Goal: Transaction & Acquisition: Purchase product/service

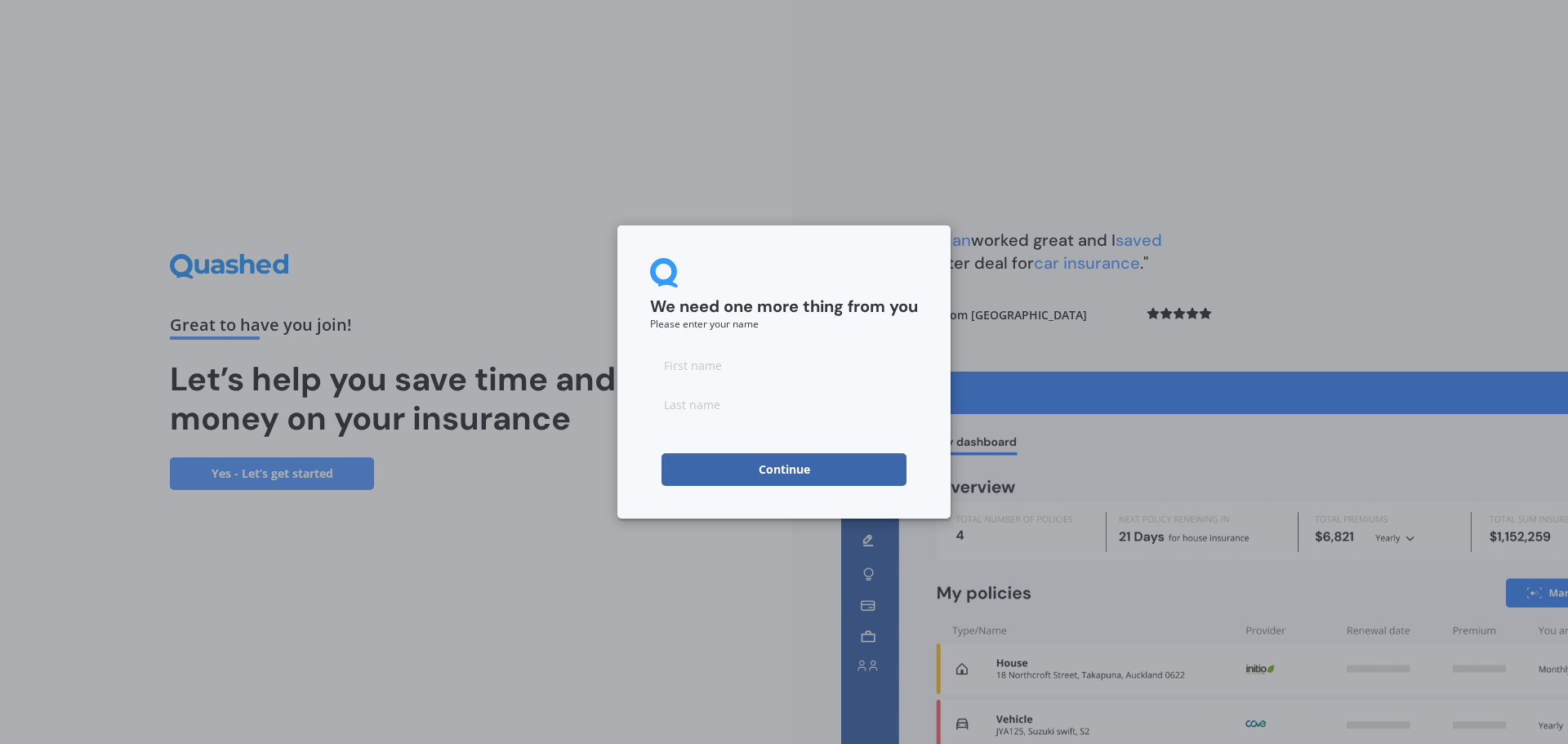
click at [772, 360] on input at bounding box center [784, 365] width 268 height 33
type input "Ankur"
type input "Verma"
click at [794, 473] on button "Continue" at bounding box center [784, 469] width 245 height 33
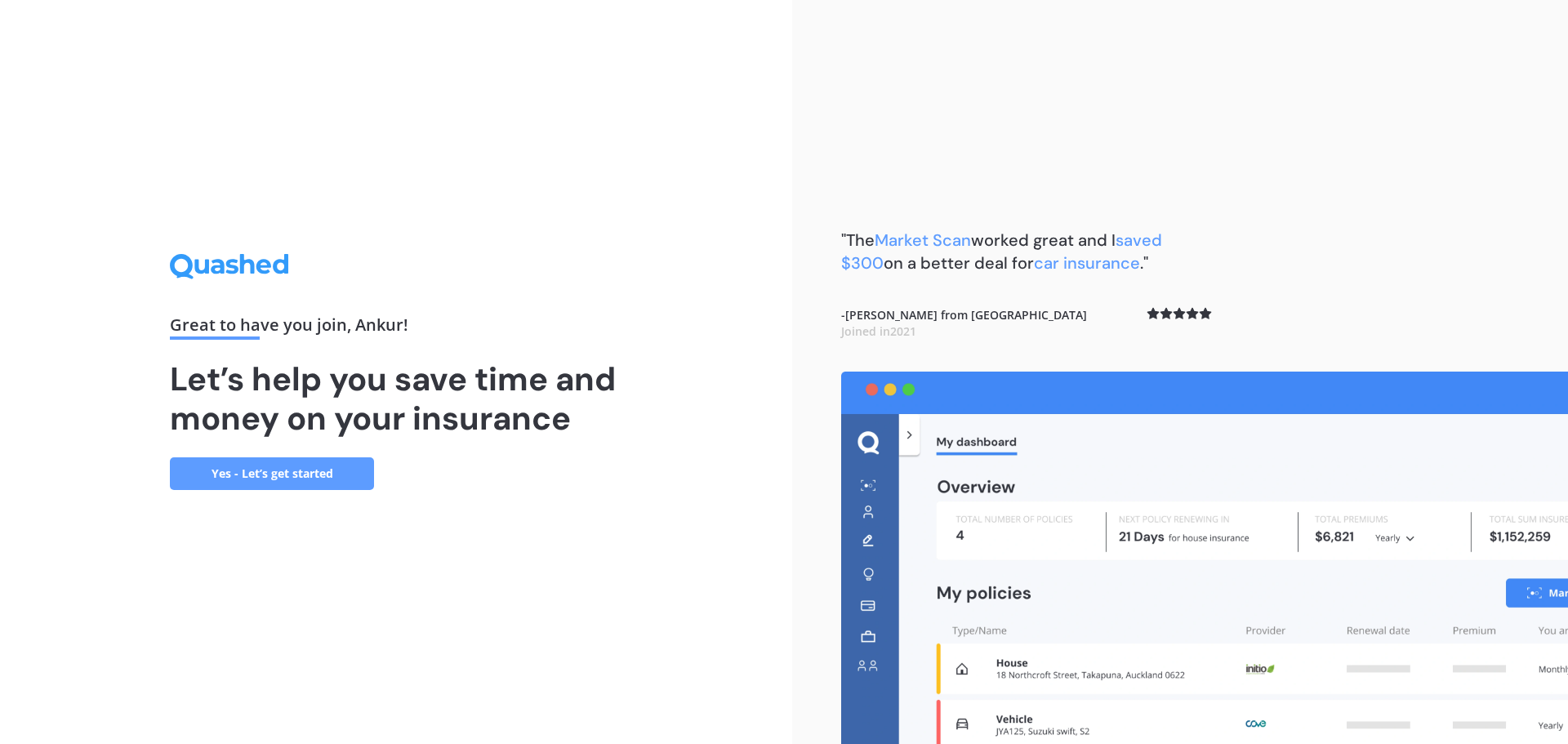
click at [317, 483] on link "Yes - Let’s get started" at bounding box center [272, 474] width 204 height 33
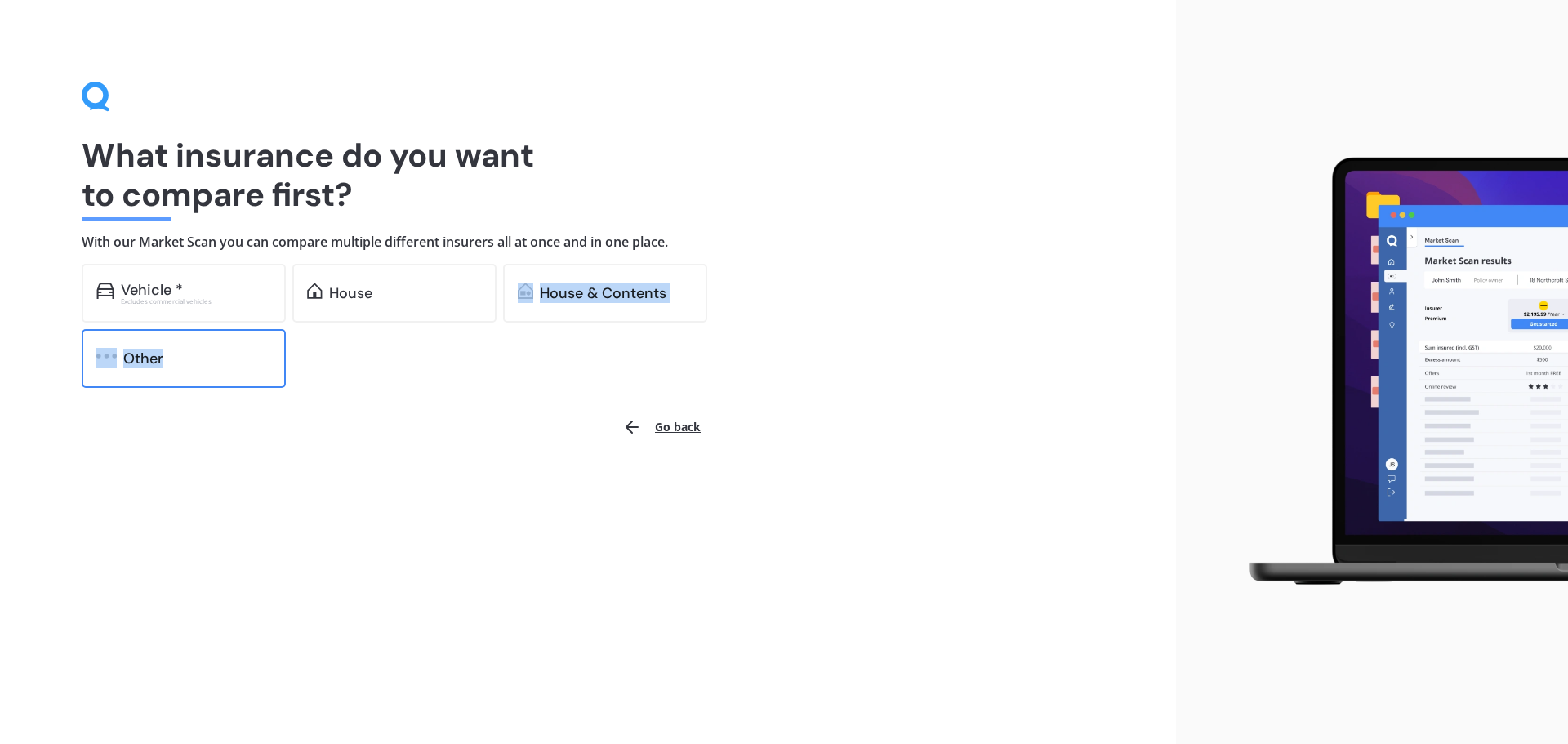
drag, startPoint x: 369, startPoint y: 303, endPoint x: 167, endPoint y: 375, distance: 214.4
click at [172, 378] on div "Vehicle * Excludes commercial vehicles House House & Contents Other" at bounding box center [408, 325] width 654 height 124
click at [161, 359] on div "Other" at bounding box center [143, 358] width 40 height 16
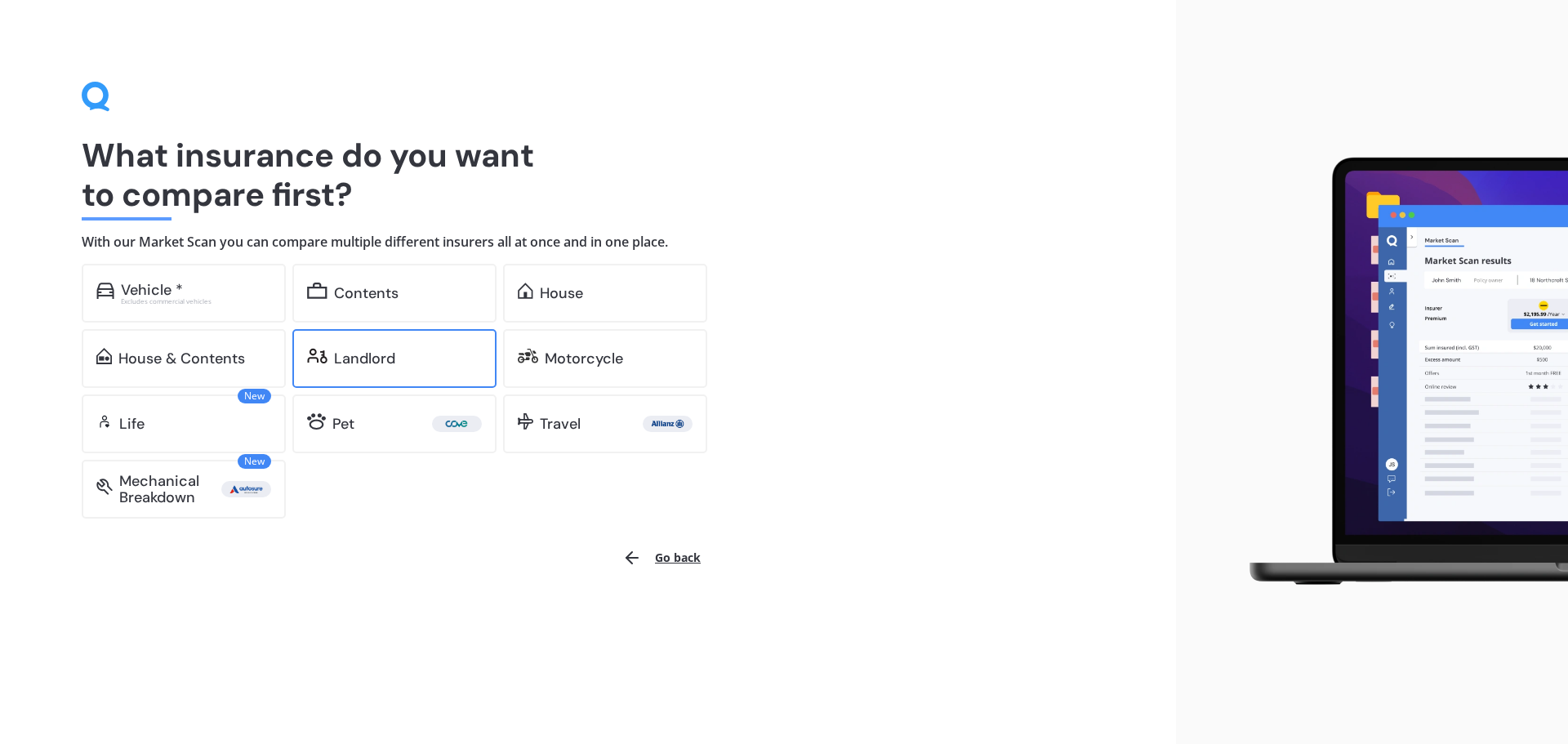
click at [401, 334] on div "Landlord" at bounding box center [394, 358] width 204 height 59
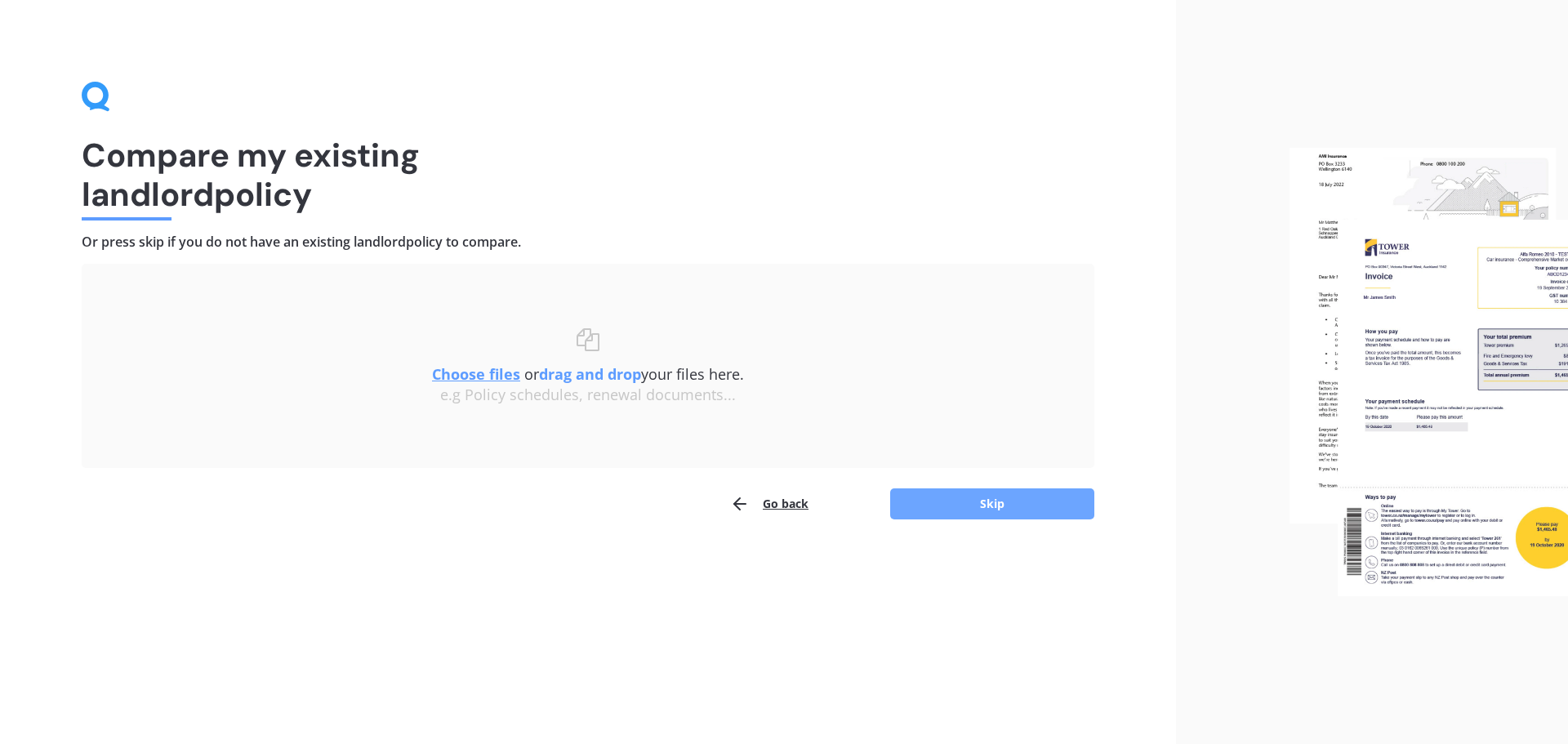
click at [1062, 509] on button "Skip" at bounding box center [993, 504] width 204 height 31
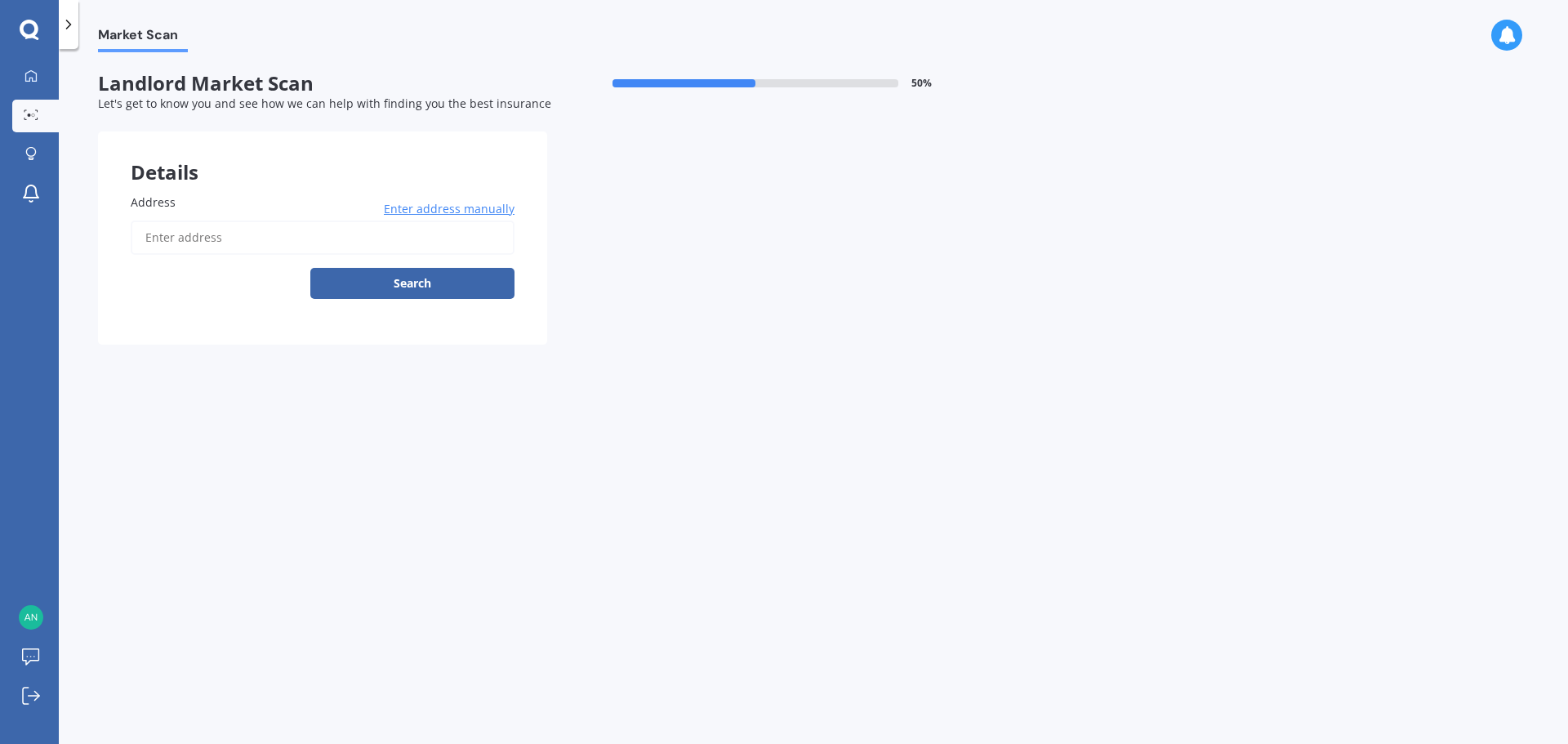
click at [241, 239] on input "Address" at bounding box center [323, 238] width 384 height 34
type input "[STREET_ADDRESS]"
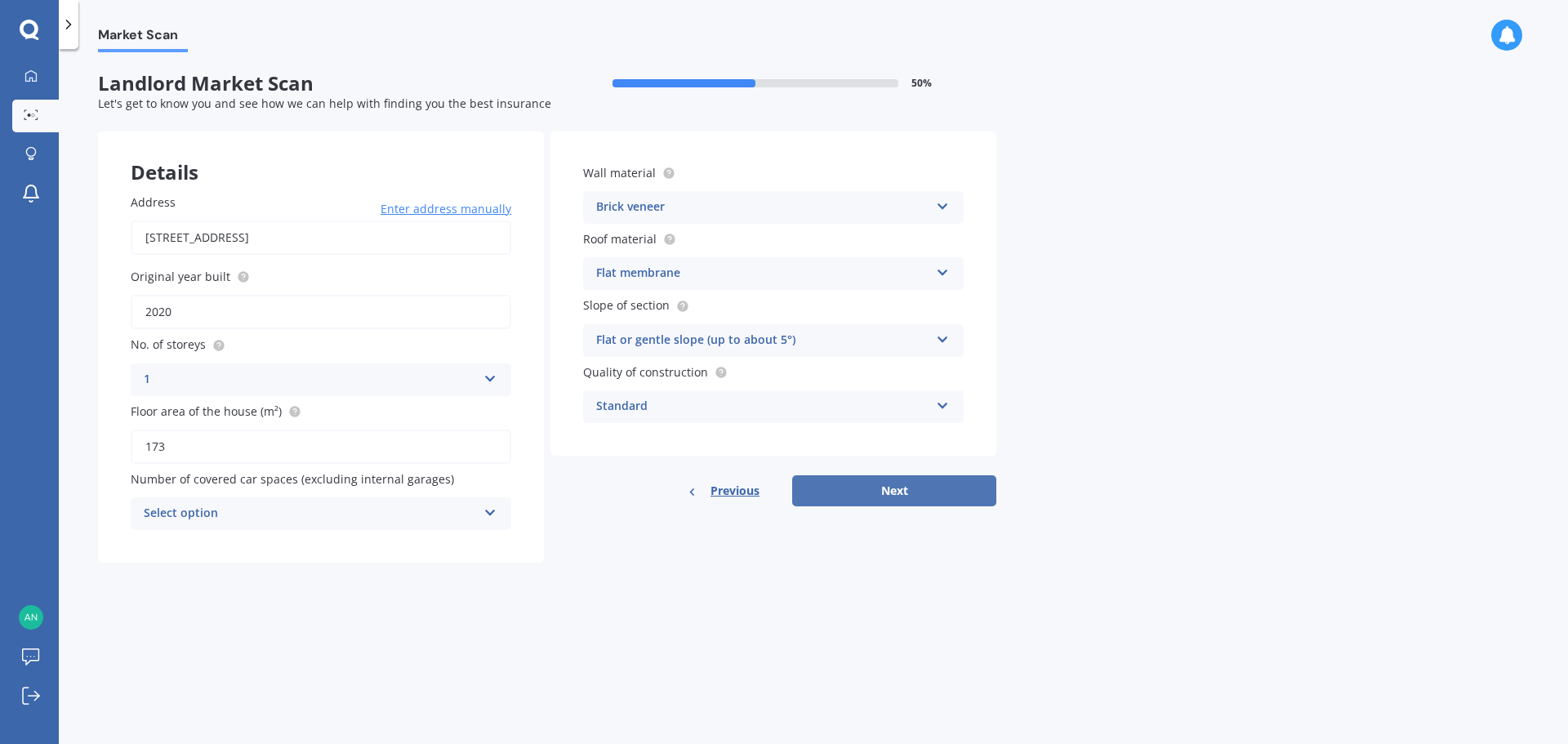
click at [868, 493] on button "Next" at bounding box center [894, 491] width 204 height 31
click at [238, 527] on div "Select option 0 1 2 3 4 5+" at bounding box center [321, 513] width 381 height 33
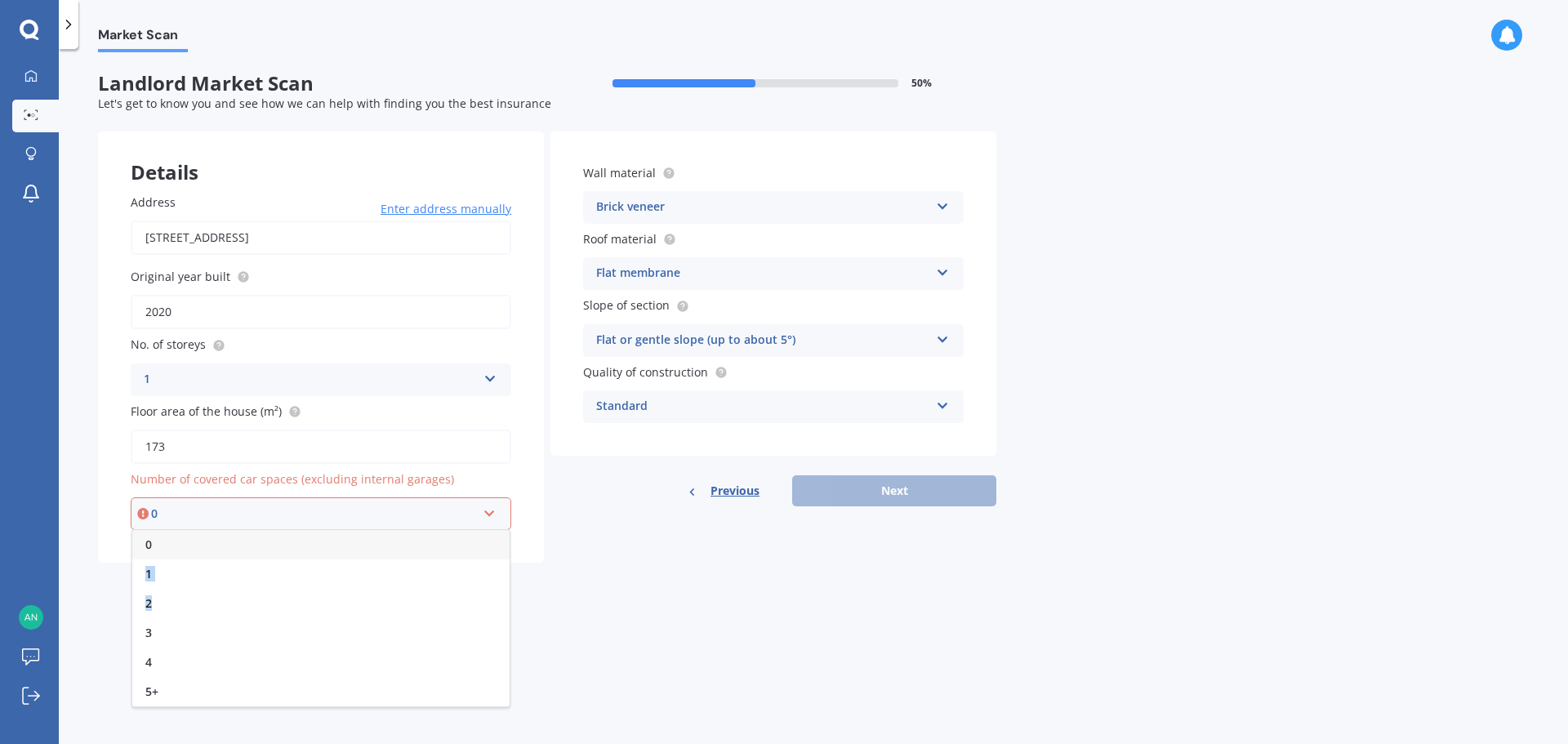
drag, startPoint x: 164, startPoint y: 598, endPoint x: 168, endPoint y: 535, distance: 63.1
click at [168, 535] on div "0 1 2 3 4 5+" at bounding box center [320, 617] width 379 height 178
click at [231, 519] on div "Select option" at bounding box center [313, 513] width 325 height 18
click at [202, 555] on div "0" at bounding box center [320, 544] width 377 height 30
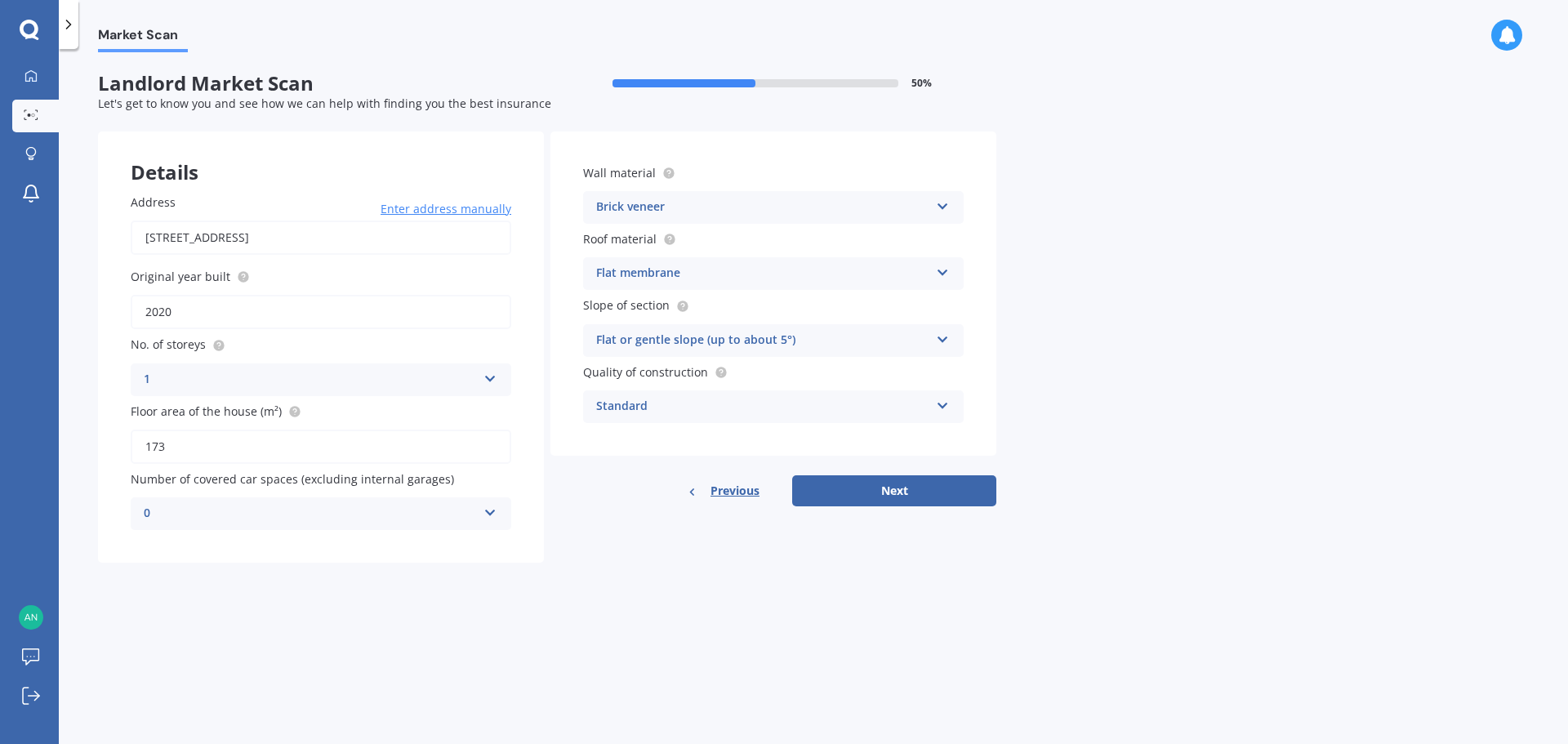
drag, startPoint x: 919, startPoint y: 496, endPoint x: 746, endPoint y: 525, distance: 175.4
click at [919, 494] on button "Next" at bounding box center [894, 491] width 204 height 31
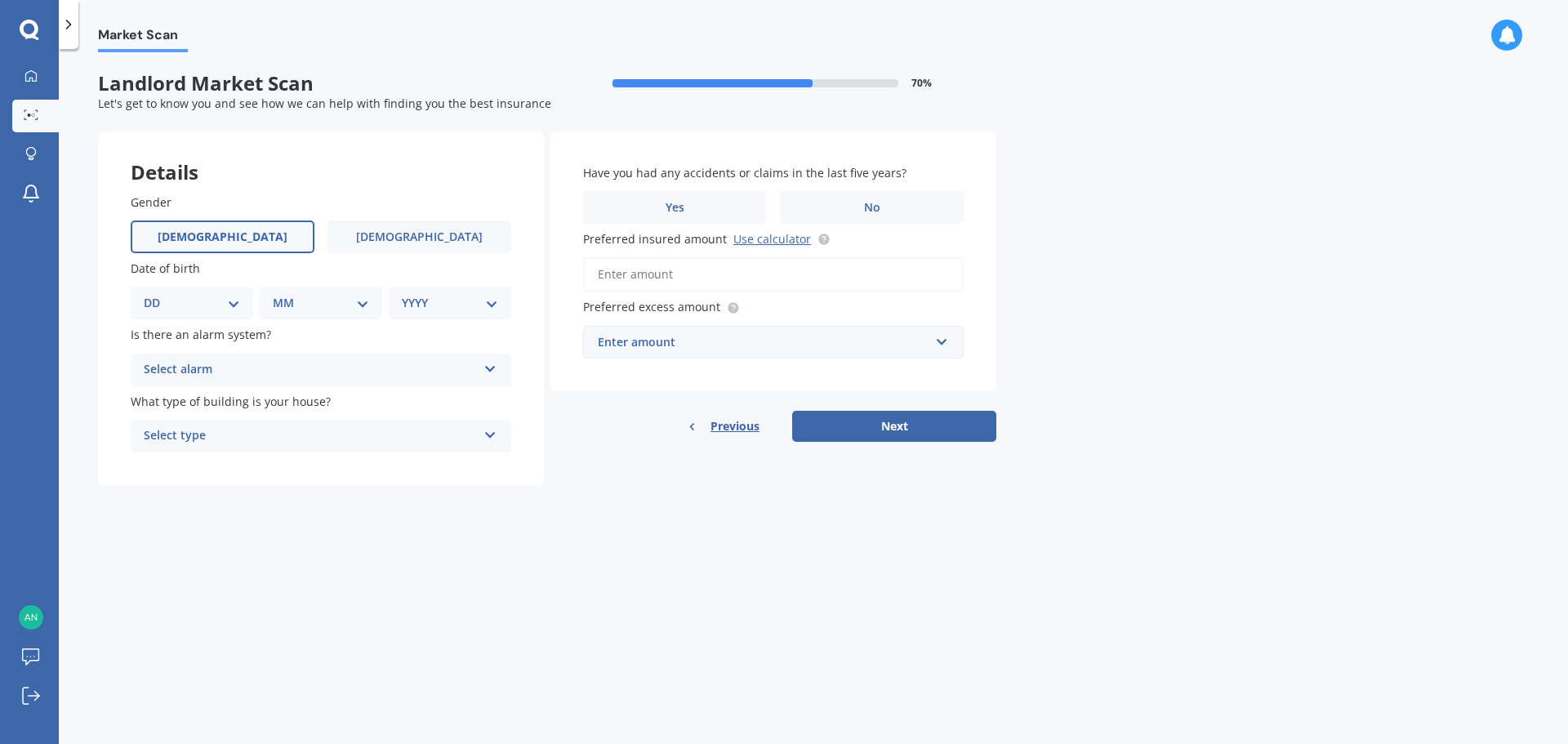
click at [241, 244] on label "[DEMOGRAPHIC_DATA]" at bounding box center [222, 237] width 184 height 33
click at [0, 0] on input "[DEMOGRAPHIC_DATA]" at bounding box center [0, 0] width 0 height 0
click at [220, 304] on select "DD 01 02 03 04 05 06 07 08 09 10 11 12 13 14 15 16 17 18 19 20 21 22 23 24 25 2…" at bounding box center [192, 303] width 97 height 18
select select "05"
click at [156, 294] on select "DD 01 02 03 04 05 06 07 08 09 10 11 12 13 14 15 16 17 18 19 20 21 22 23 24 25 2…" at bounding box center [192, 303] width 97 height 18
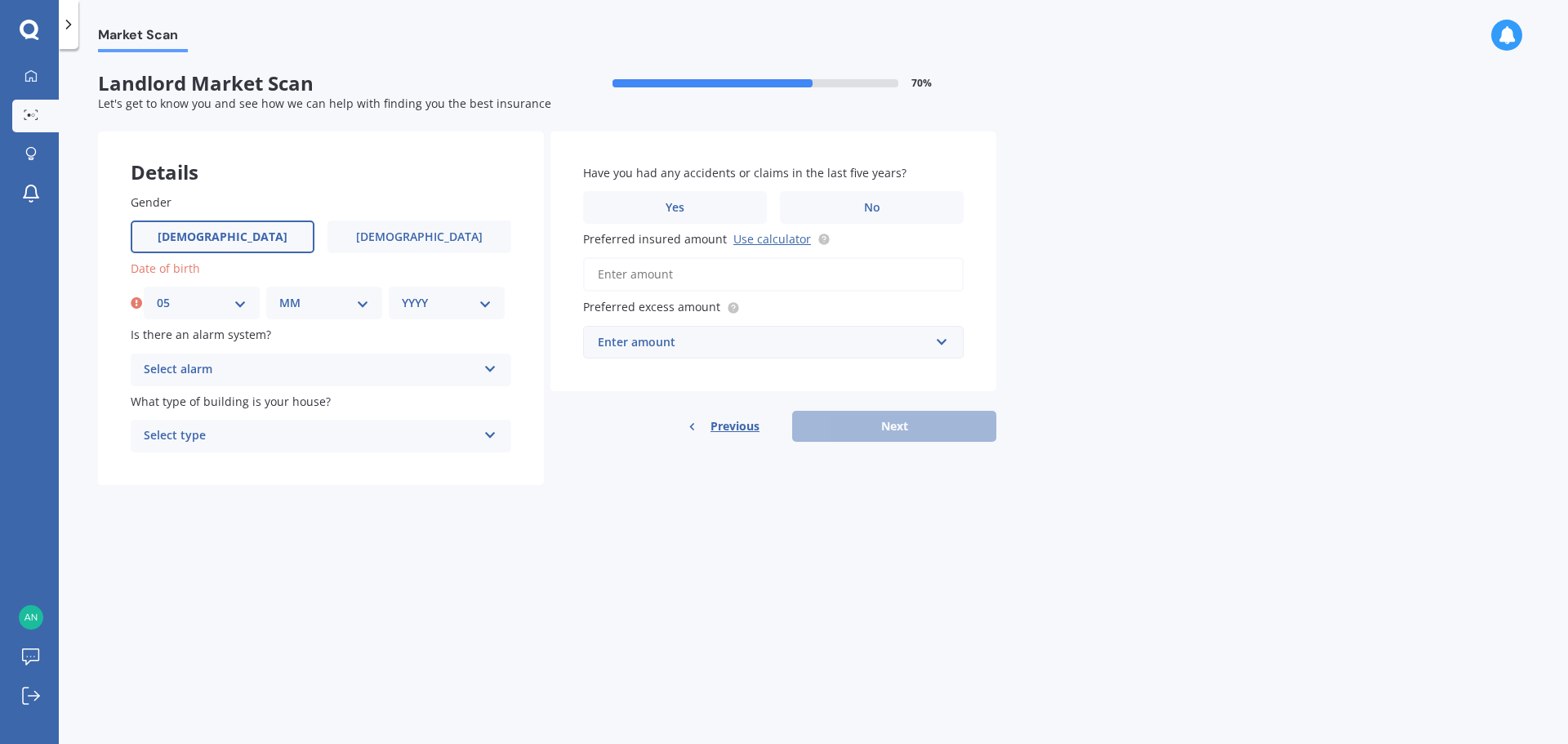
click at [357, 298] on select "MM 01 02 03 04 05 06 07 08 09 10 11 12" at bounding box center [324, 303] width 90 height 18
select select "09"
click at [279, 294] on select "MM 01 02 03 04 05 06 07 08 09 10 11 12" at bounding box center [324, 303] width 90 height 18
click at [429, 306] on select "YYYY 2009 2008 2007 2006 2005 2004 2003 2002 2001 2000 1999 1998 1997 1996 1995…" at bounding box center [446, 303] width 90 height 18
select select "1978"
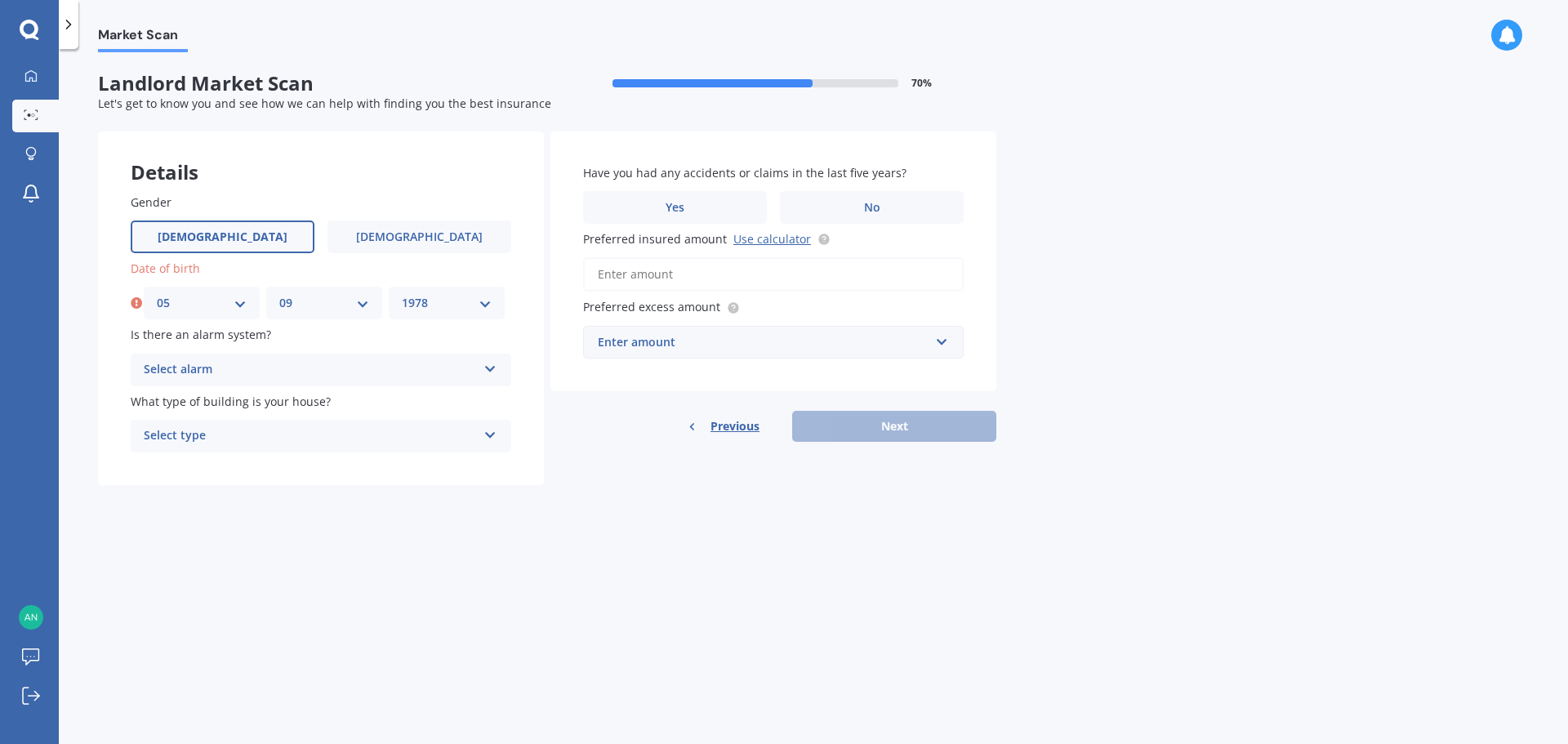
click at [401, 294] on select "YYYY 2009 2008 2007 2006 2005 2004 2003 2002 2001 2000 1999 1998 1997 1996 1995…" at bounding box center [446, 303] width 90 height 18
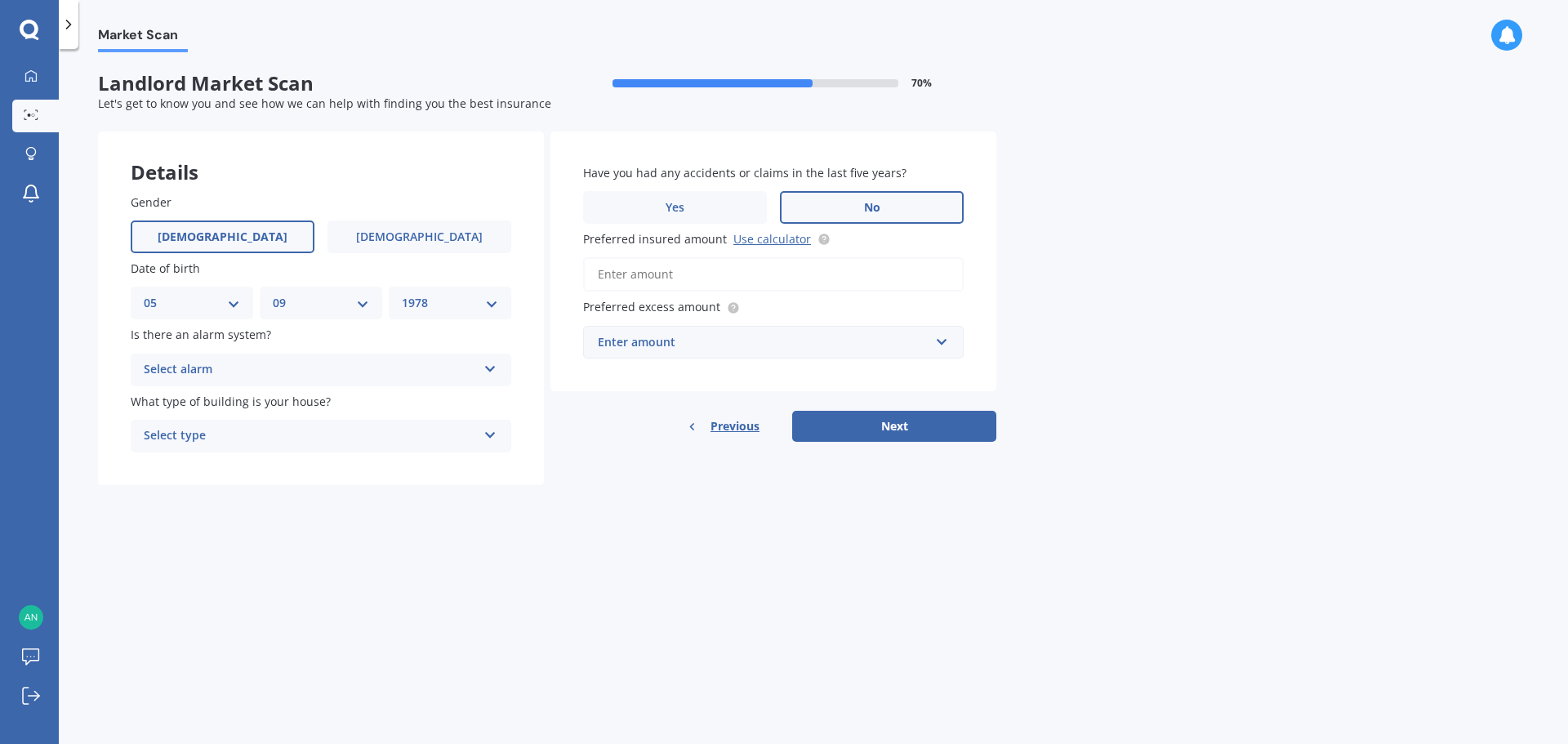
click at [856, 221] on label "No" at bounding box center [872, 207] width 184 height 33
click at [0, 0] on input "No" at bounding box center [0, 0] width 0 height 0
click at [645, 284] on input "Preferred insured amount Use calculator" at bounding box center [773, 275] width 381 height 34
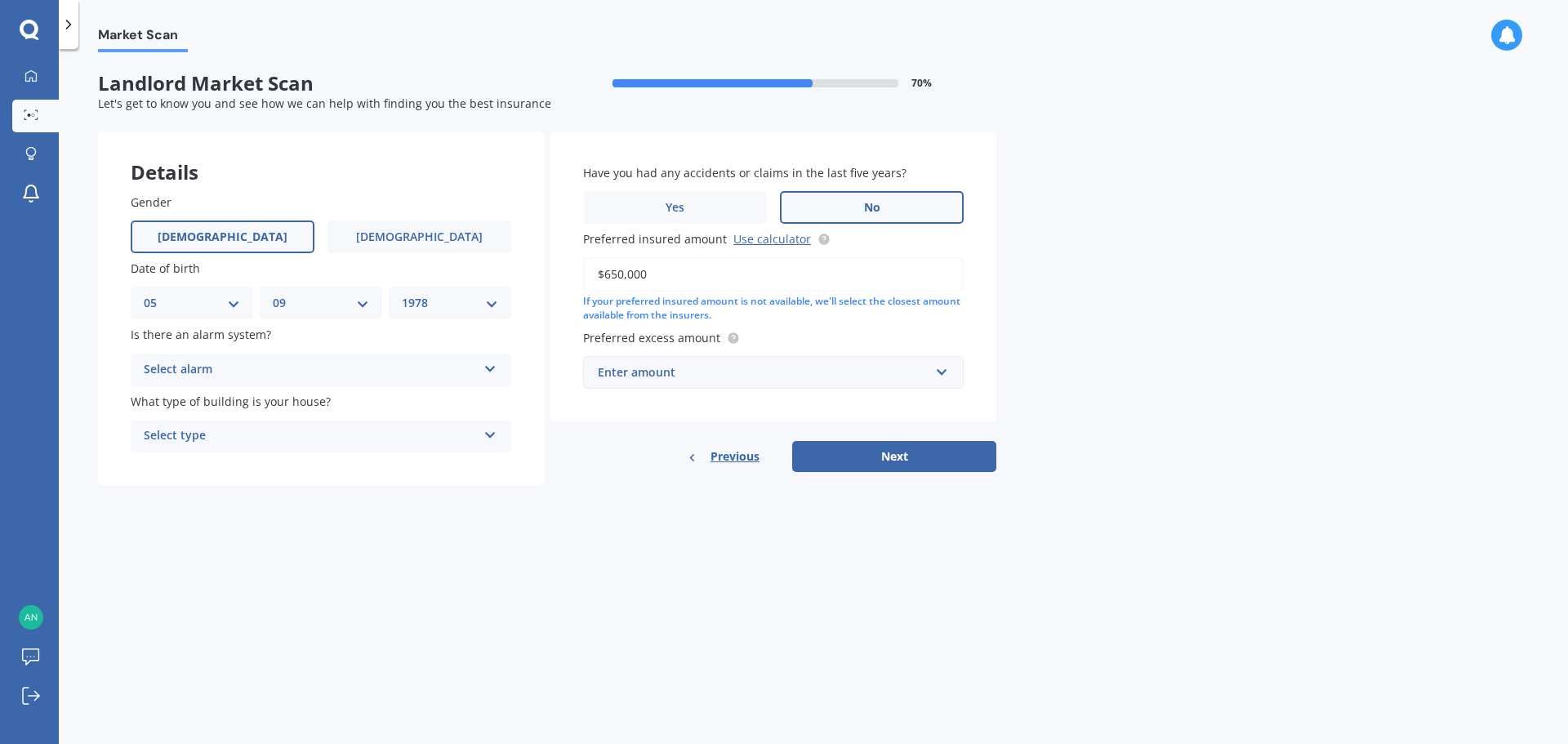
type input "$650,000"
click at [273, 447] on div "Select type Freestanding Multi-unit (in a block of 6 or less) Multi-unit (in a …" at bounding box center [321, 436] width 381 height 33
click at [230, 466] on div "Freestanding" at bounding box center [320, 467] width 379 height 30
click at [636, 373] on div "Enter amount" at bounding box center [763, 372] width 332 height 18
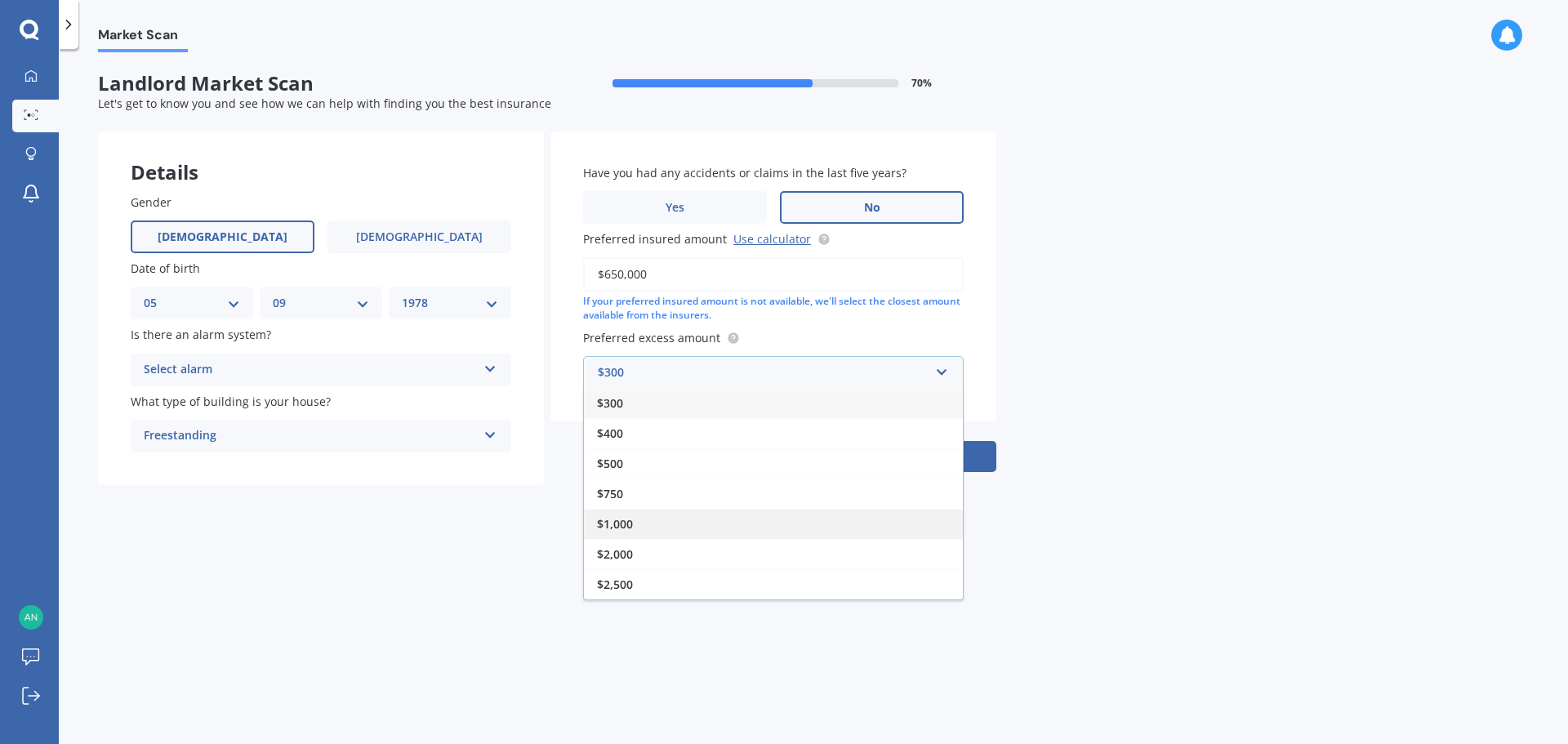
click at [631, 532] on div "$1,000" at bounding box center [773, 523] width 379 height 30
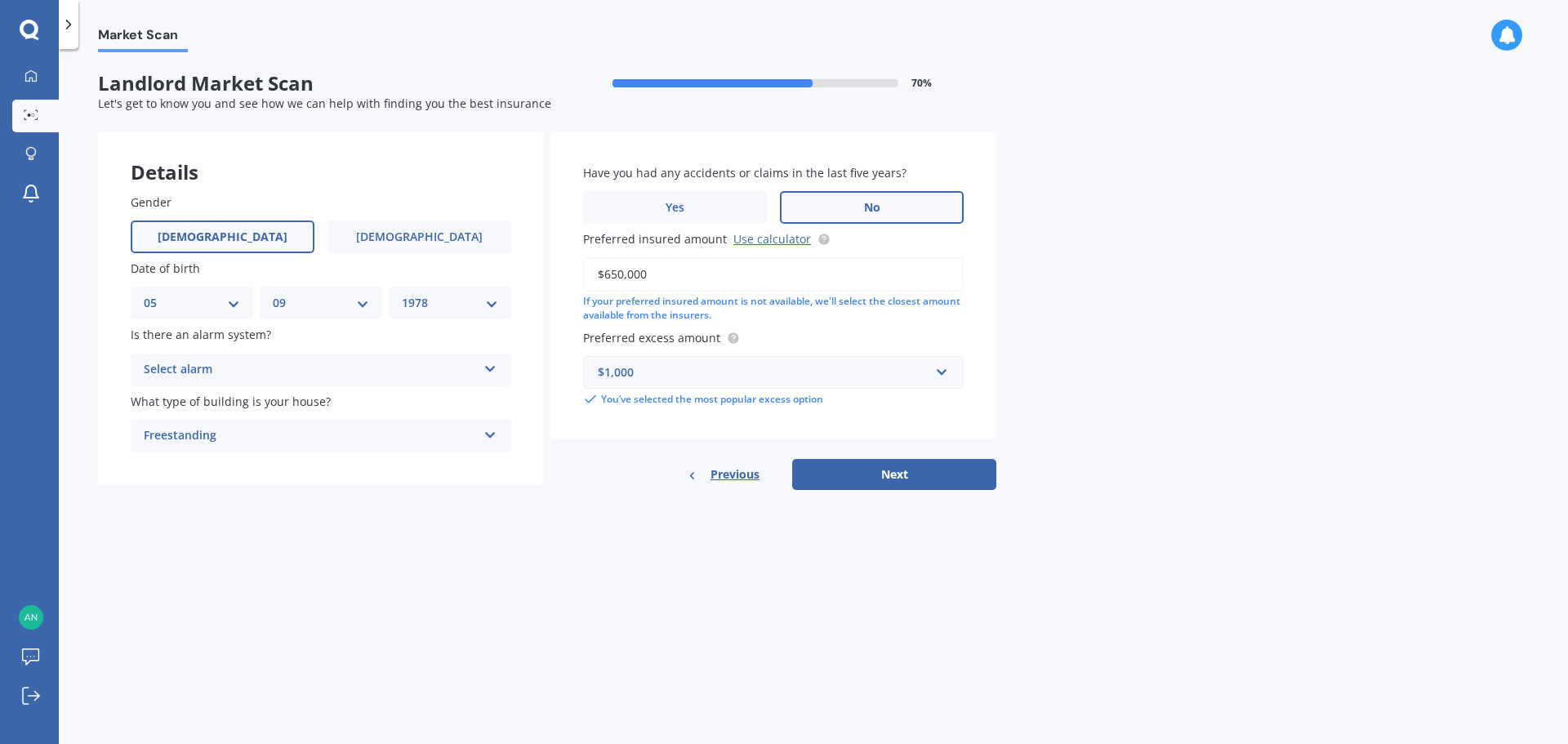
drag, startPoint x: 890, startPoint y: 472, endPoint x: 672, endPoint y: 383, distance: 235.5
click at [677, 390] on div "Have you had any accidents or claims in the last five years? Yes No Preferred i…" at bounding box center [773, 310] width 446 height 359
drag, startPoint x: 663, startPoint y: 374, endPoint x: 655, endPoint y: 378, distance: 8.9
click at [662, 374] on div "$1,000" at bounding box center [763, 372] width 332 height 18
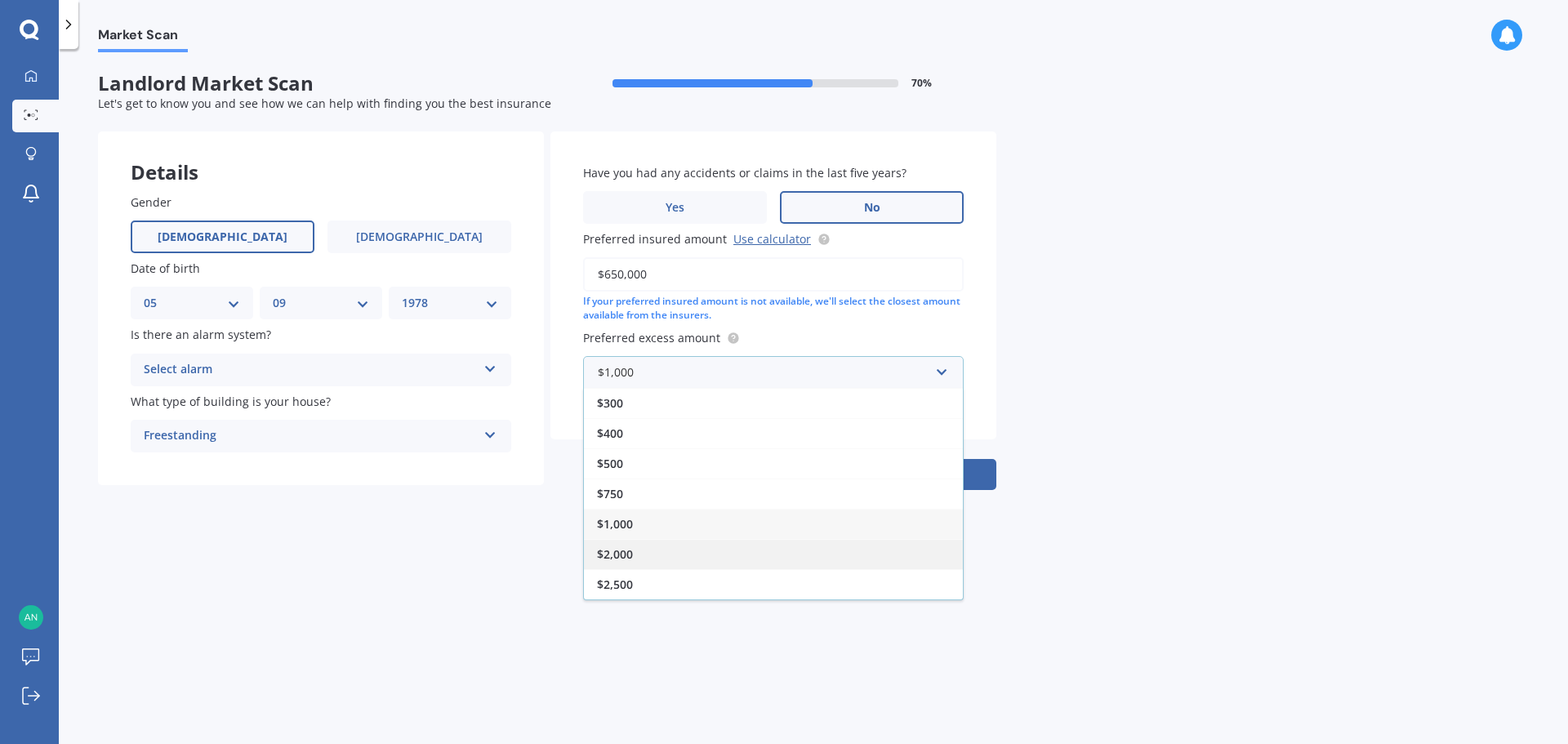
click at [608, 548] on span "$2,000" at bounding box center [615, 553] width 36 height 15
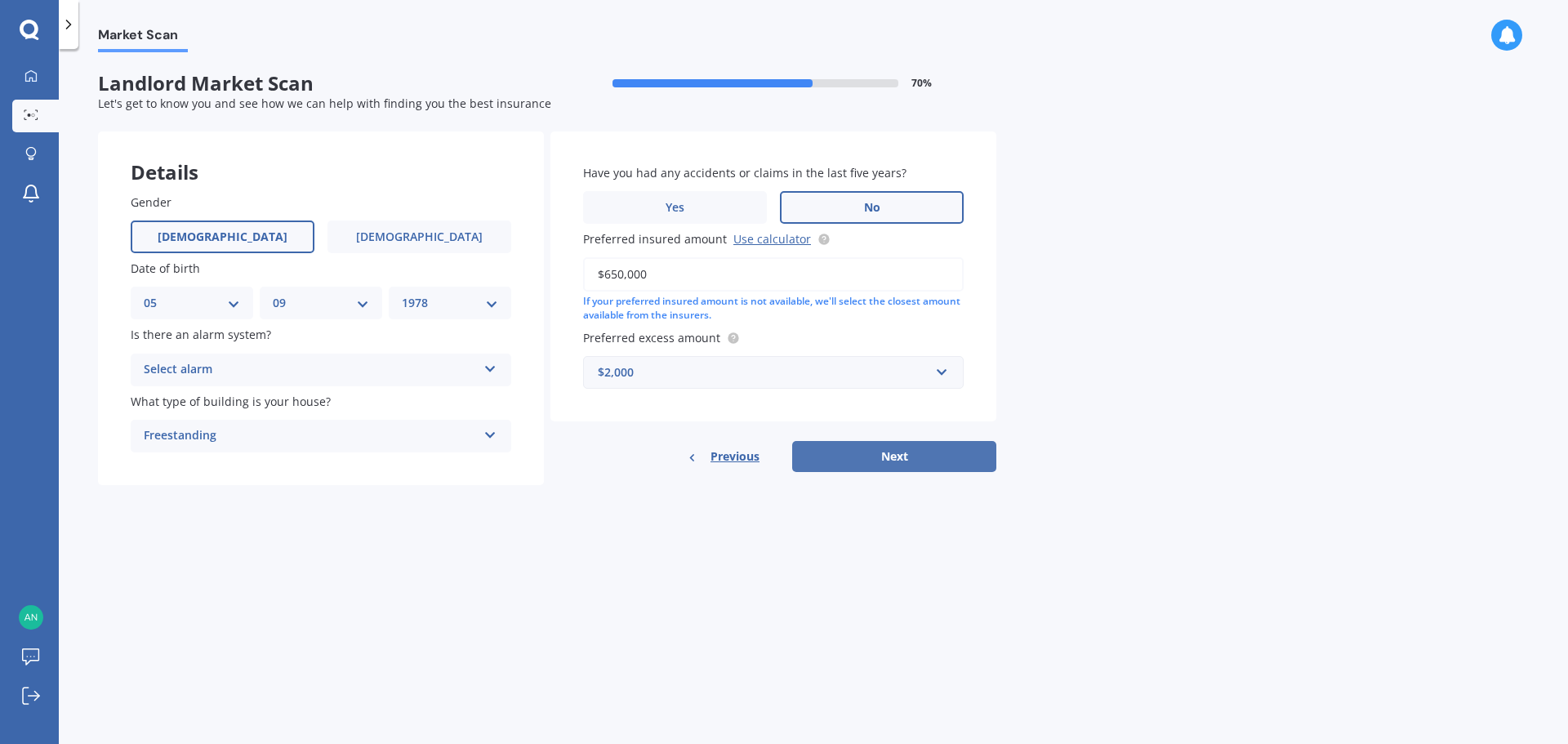
click at [937, 459] on button "Next" at bounding box center [894, 457] width 204 height 31
click at [297, 368] on div "Select alarm" at bounding box center [313, 370] width 325 height 18
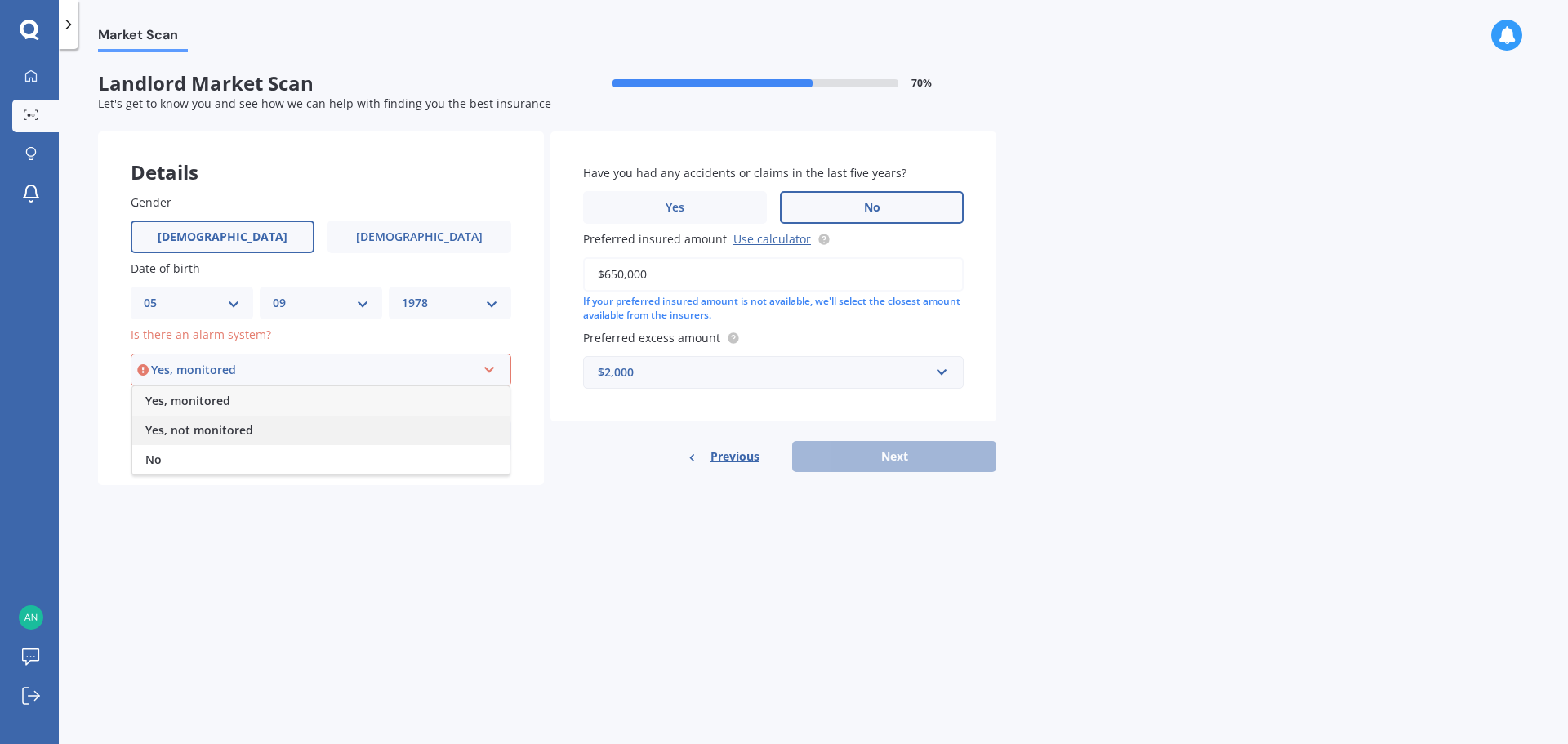
click at [219, 434] on span "Yes, not monitored" at bounding box center [199, 429] width 108 height 15
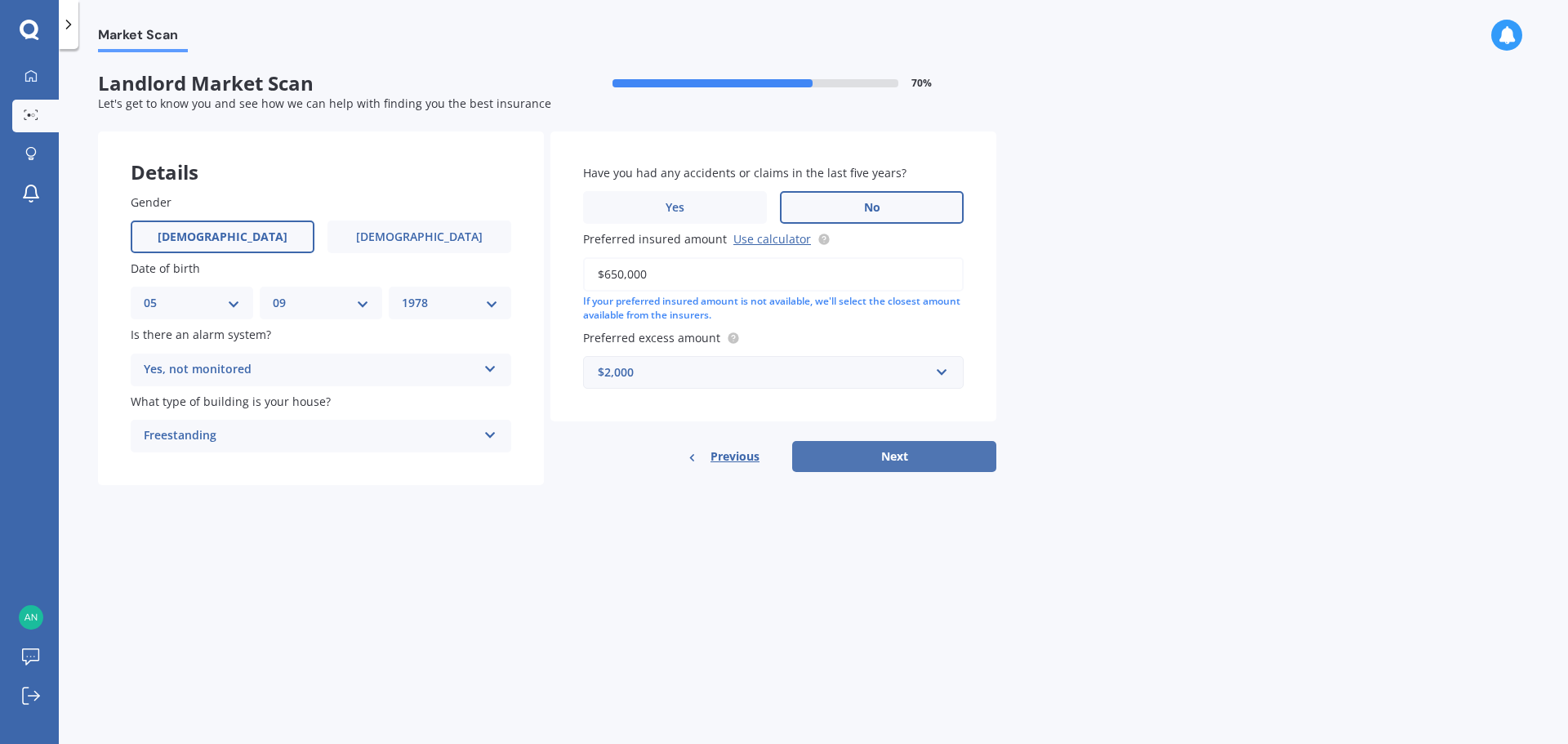
click at [949, 453] on button "Next" at bounding box center [894, 457] width 204 height 31
select select "05"
select select "09"
select select "1978"
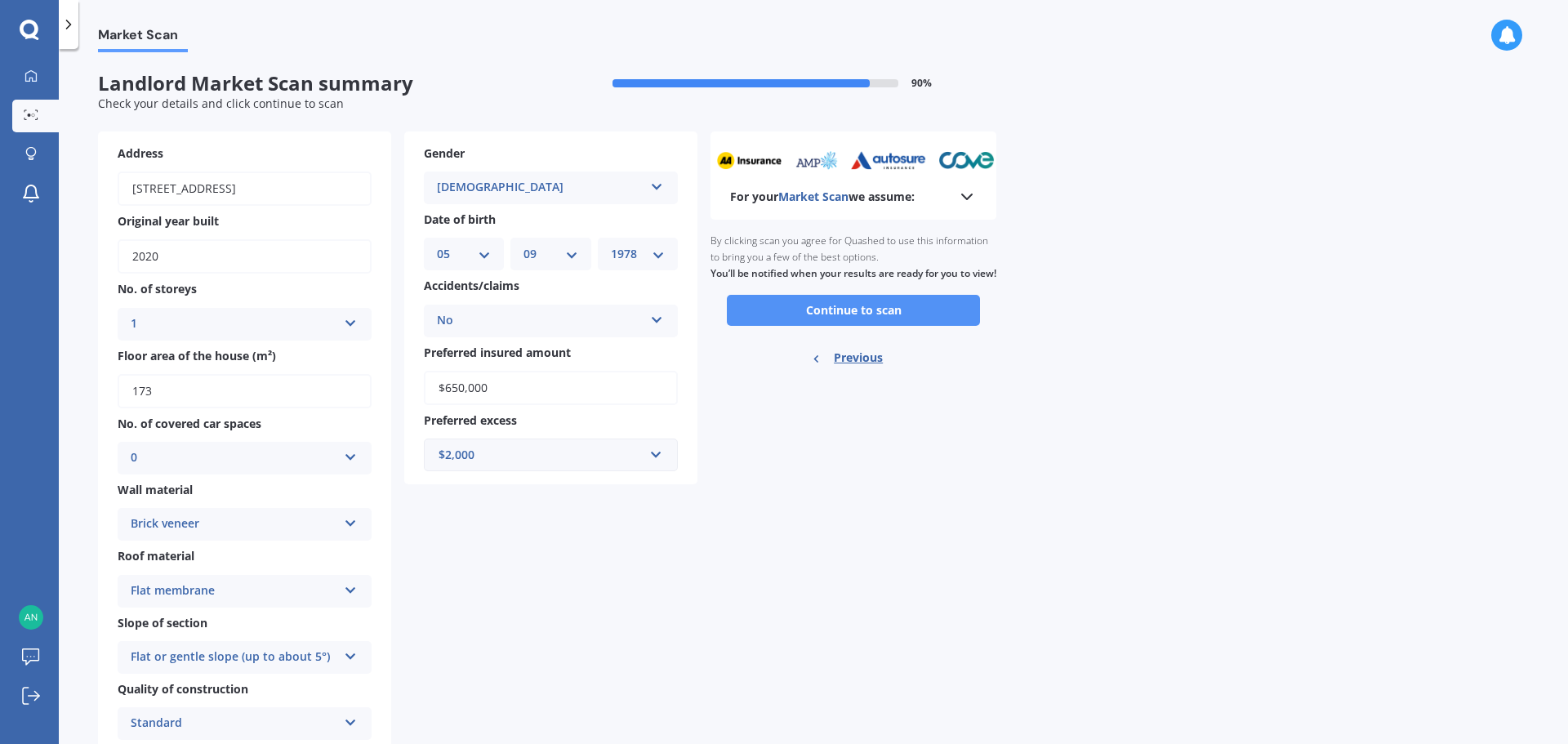
click at [941, 325] on button "Continue to scan" at bounding box center [854, 310] width 253 height 31
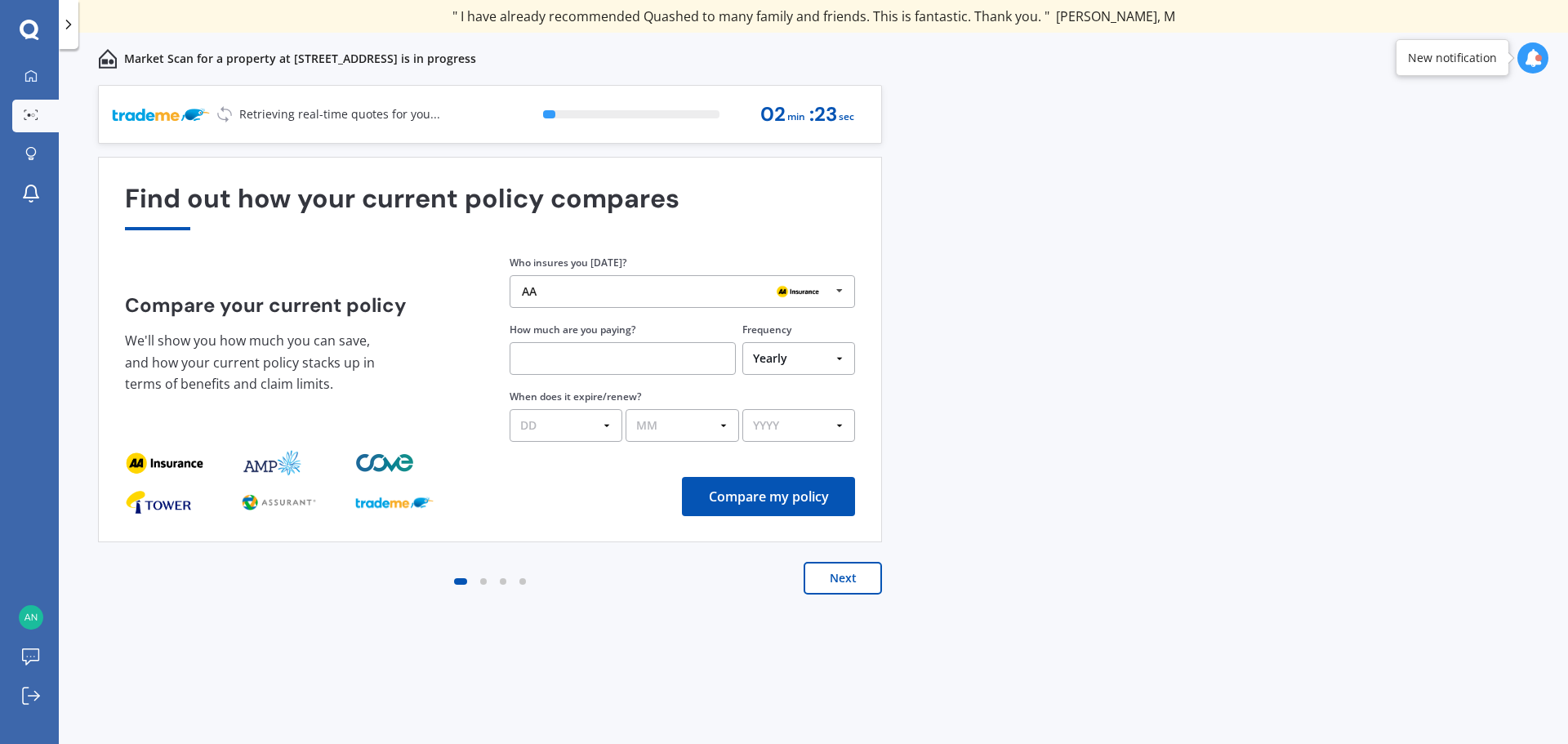
click at [612, 291] on div "AA" at bounding box center [675, 291] width 308 height 13
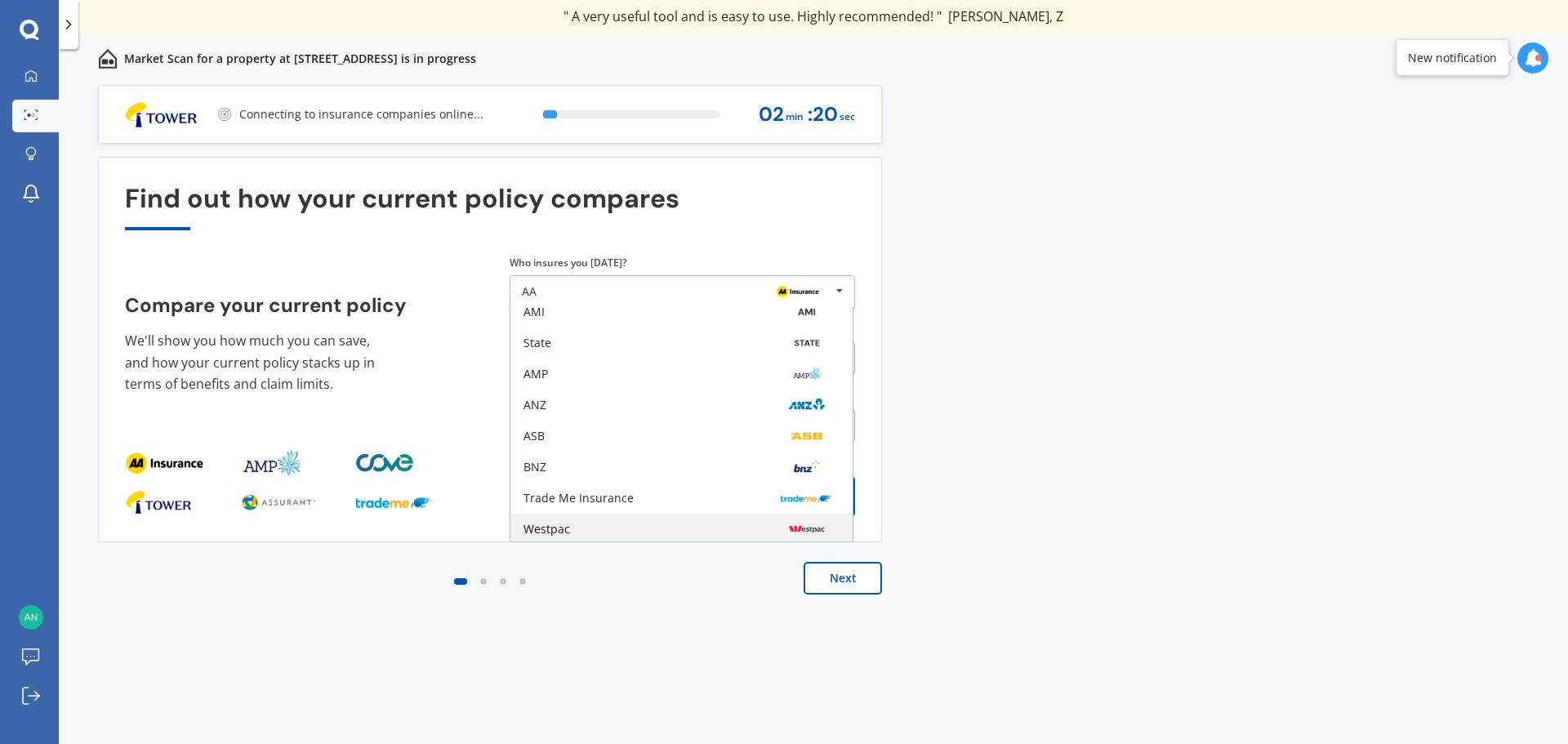
scroll to position [107, 0]
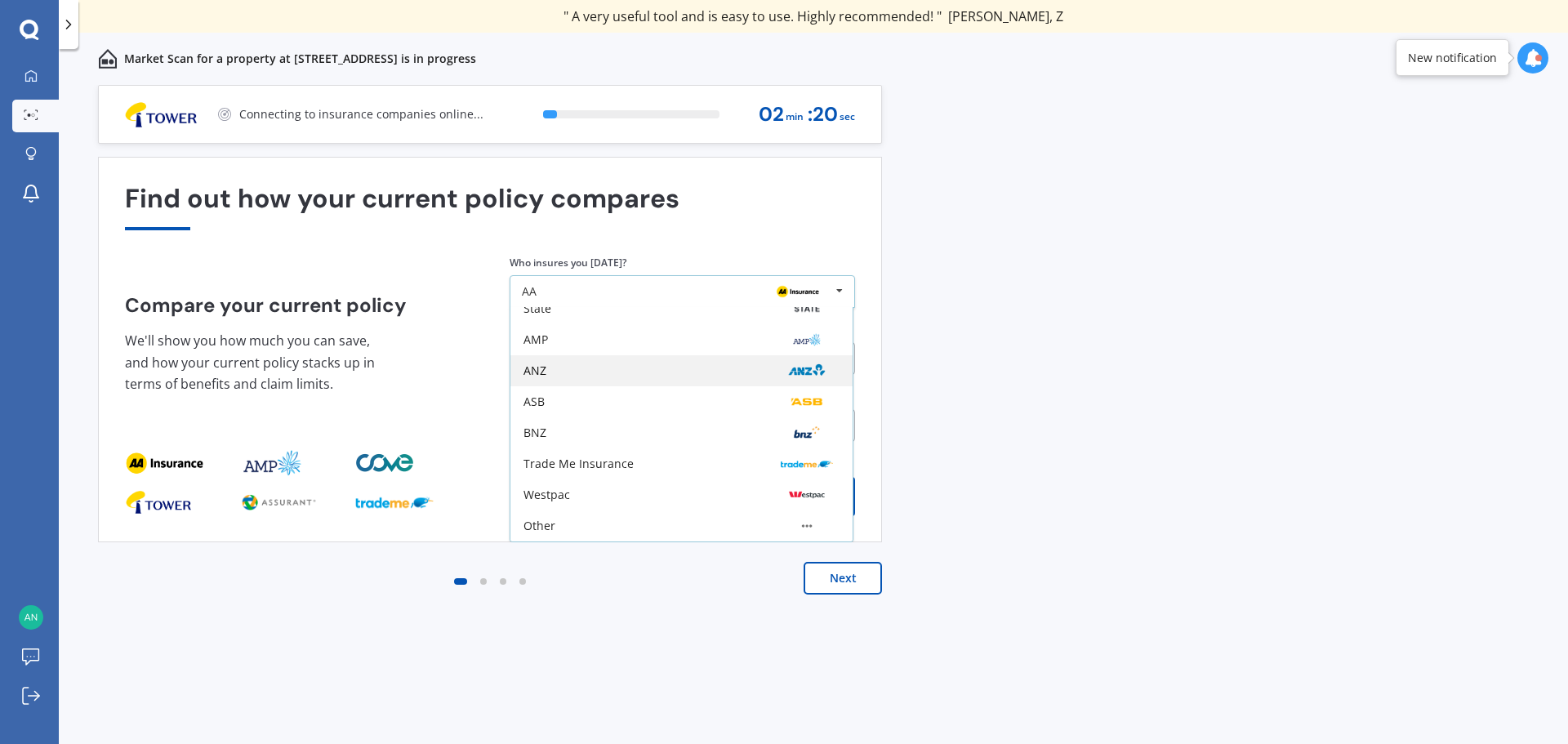
click at [570, 372] on div "ANZ" at bounding box center [682, 371] width 316 height 13
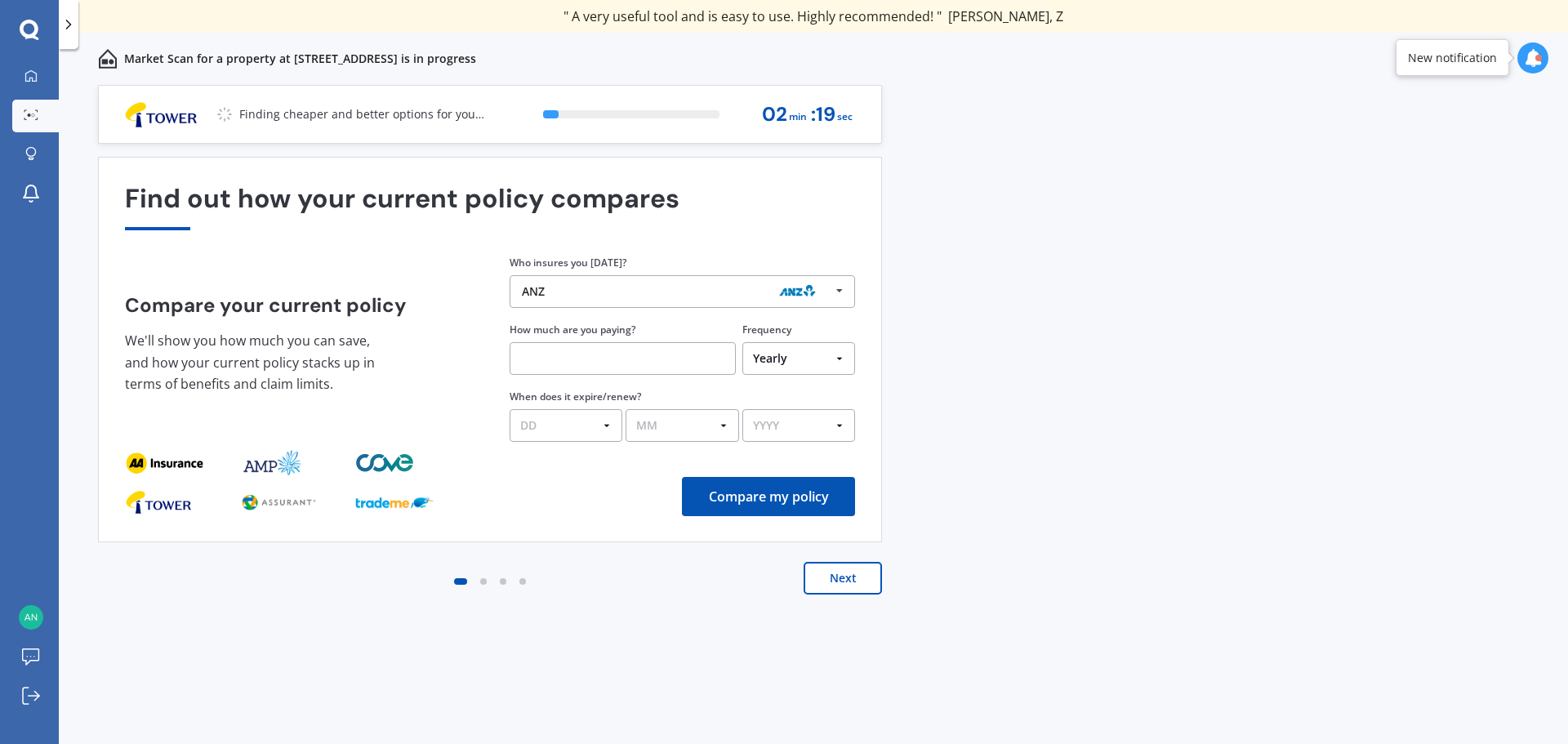
click at [570, 353] on input "text" at bounding box center [623, 358] width 226 height 33
type input "$58.00"
click at [806, 361] on select "Yearly Six-Monthly Quarterly Monthly Fortnightly Weekly One-Off" at bounding box center [798, 358] width 113 height 33
select select "Fortnightly"
click at [742, 342] on select "Yearly Six-Monthly Quarterly Monthly Fortnightly Weekly One-Off" at bounding box center [798, 358] width 113 height 33
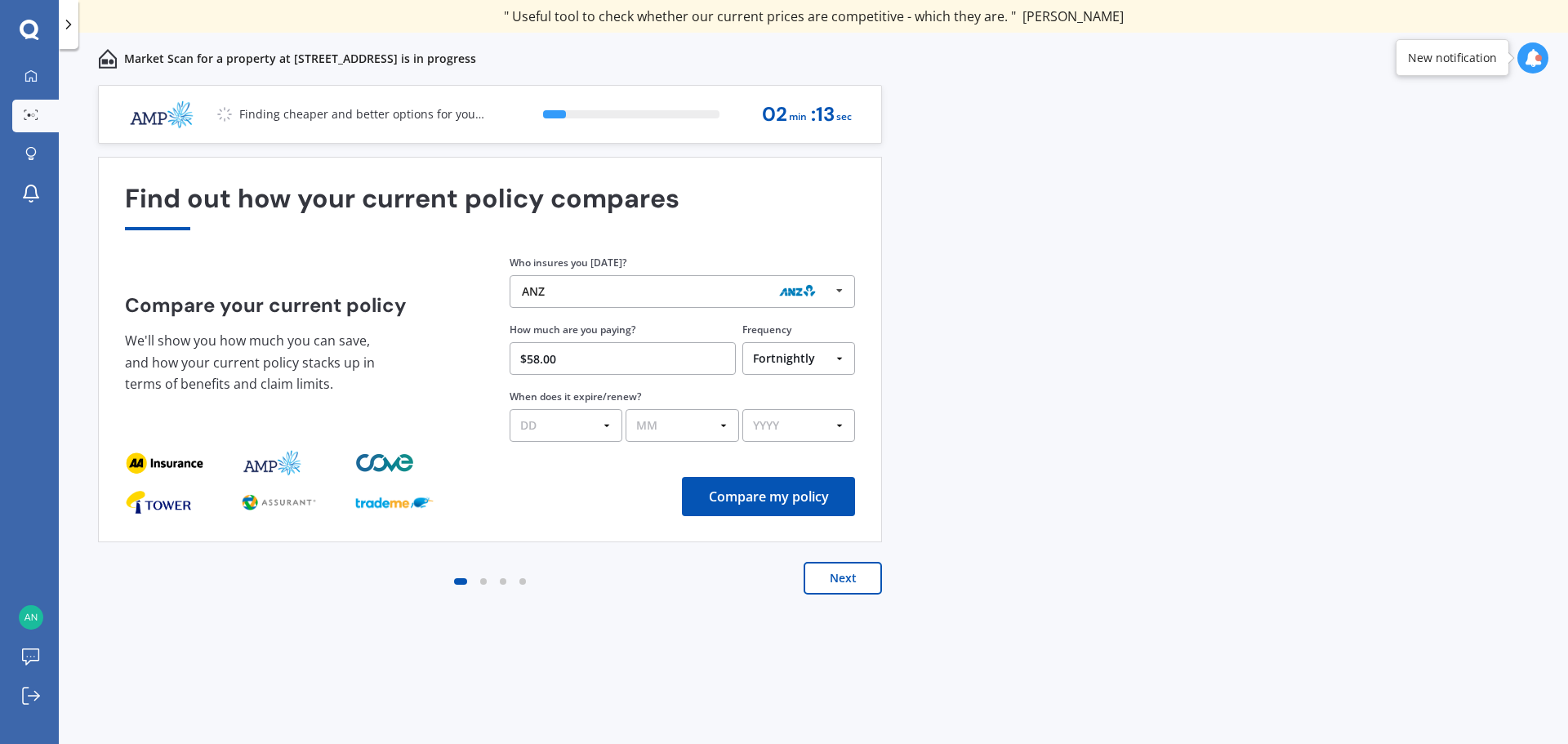
click at [520, 561] on div "Find out how your current policy compares Compare your current policy We'll sho…" at bounding box center [489, 391] width 784 height 470
click at [576, 430] on select "DD 01 02 03 04 05 06 07 08 09 10 11 12 13 14 15 16 17 18 19 20 21 22 23 24 25 2…" at bounding box center [566, 426] width 113 height 33
click at [510, 410] on select "DD 01 02 03 04 05 06 07 08 09 10 11 12 13 14 15 16 17 18 19 20 21 22 23 24 25 2…" at bounding box center [566, 426] width 113 height 33
click at [697, 443] on div "Find out how your current policy compares Compare your current policy We'll sho…" at bounding box center [489, 349] width 730 height 332
click at [694, 435] on select "MM 01 02 03 04 05 06 07 08 09 10 11 12" at bounding box center [682, 426] width 113 height 33
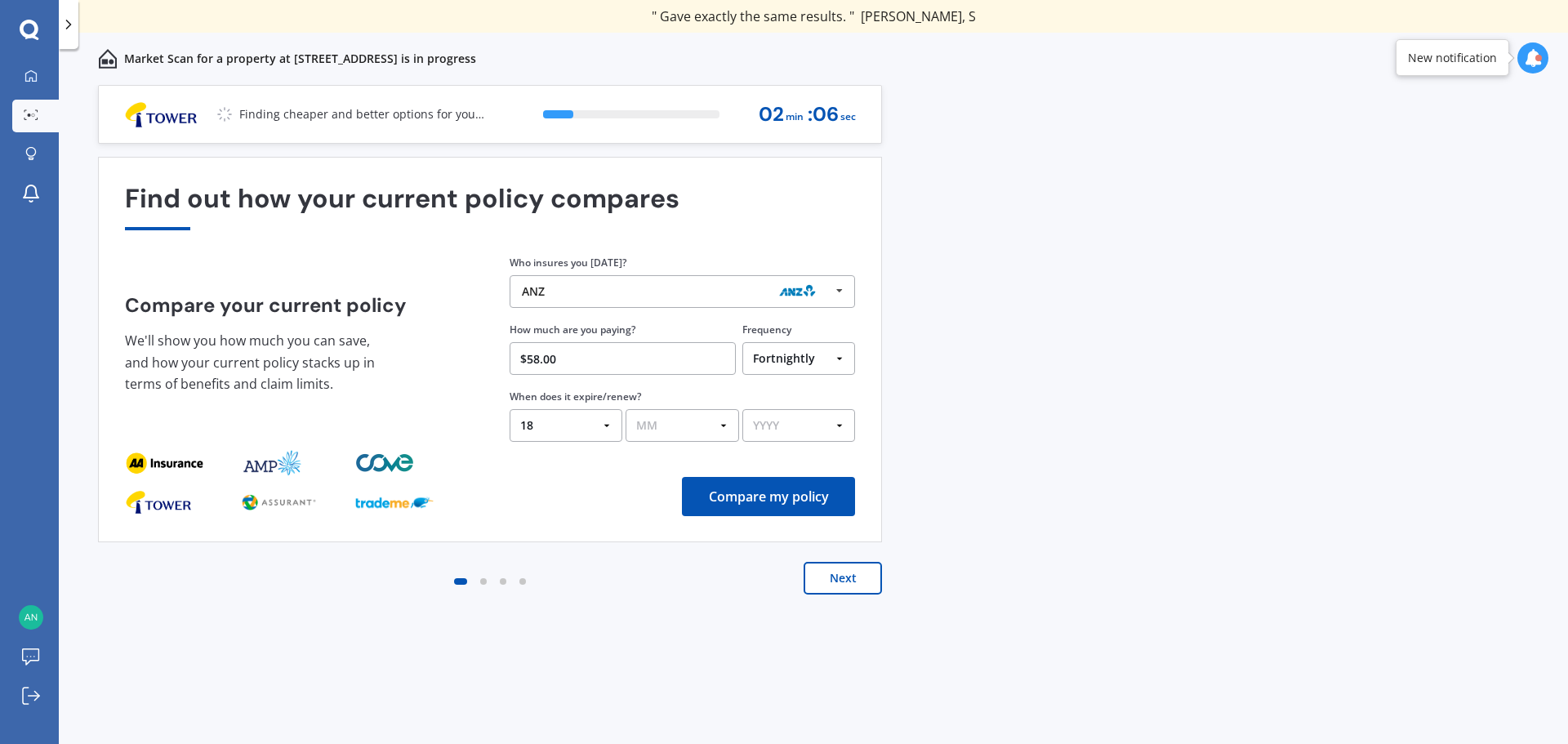
click at [527, 518] on div "Find out how your current policy compares Compare your current policy We'll sho…" at bounding box center [489, 349] width 784 height 385
click at [576, 433] on select "DD 01 02 03 04 05 06 07 08 09 10 11 12 13 14 15 16 17 18 19 20 21 22 23 24 25 2…" at bounding box center [566, 426] width 113 height 33
select select "20"
click at [510, 410] on select "DD 01 02 03 04 05 06 07 08 09 10 11 12 13 14 15 16 17 18 19 20 21 22 23 24 25 2…" at bounding box center [566, 426] width 113 height 33
click at [675, 429] on select "MM 01 02 03 04 05 06 07 08 09 10 11 12" at bounding box center [682, 426] width 113 height 33
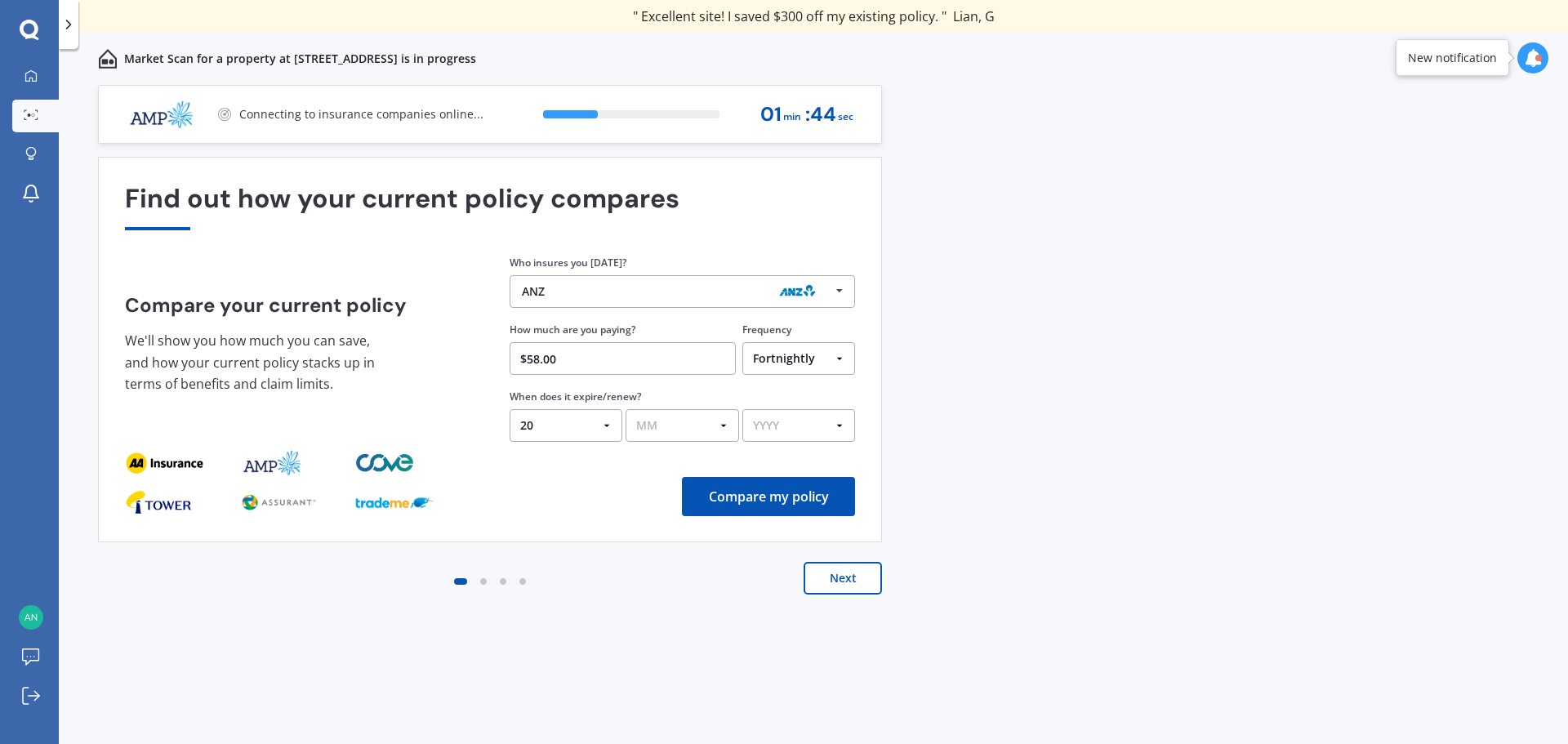
select select "10"
click at [626, 410] on select "MM 01 02 03 04 05 06 07 08 09 10 11 12" at bounding box center [682, 426] width 113 height 33
click at [786, 431] on select "YYYY 2026 2025 2024" at bounding box center [798, 426] width 113 height 33
click at [784, 438] on select "YYYY 2026 2025 2024" at bounding box center [798, 426] width 113 height 33
select select "2025"
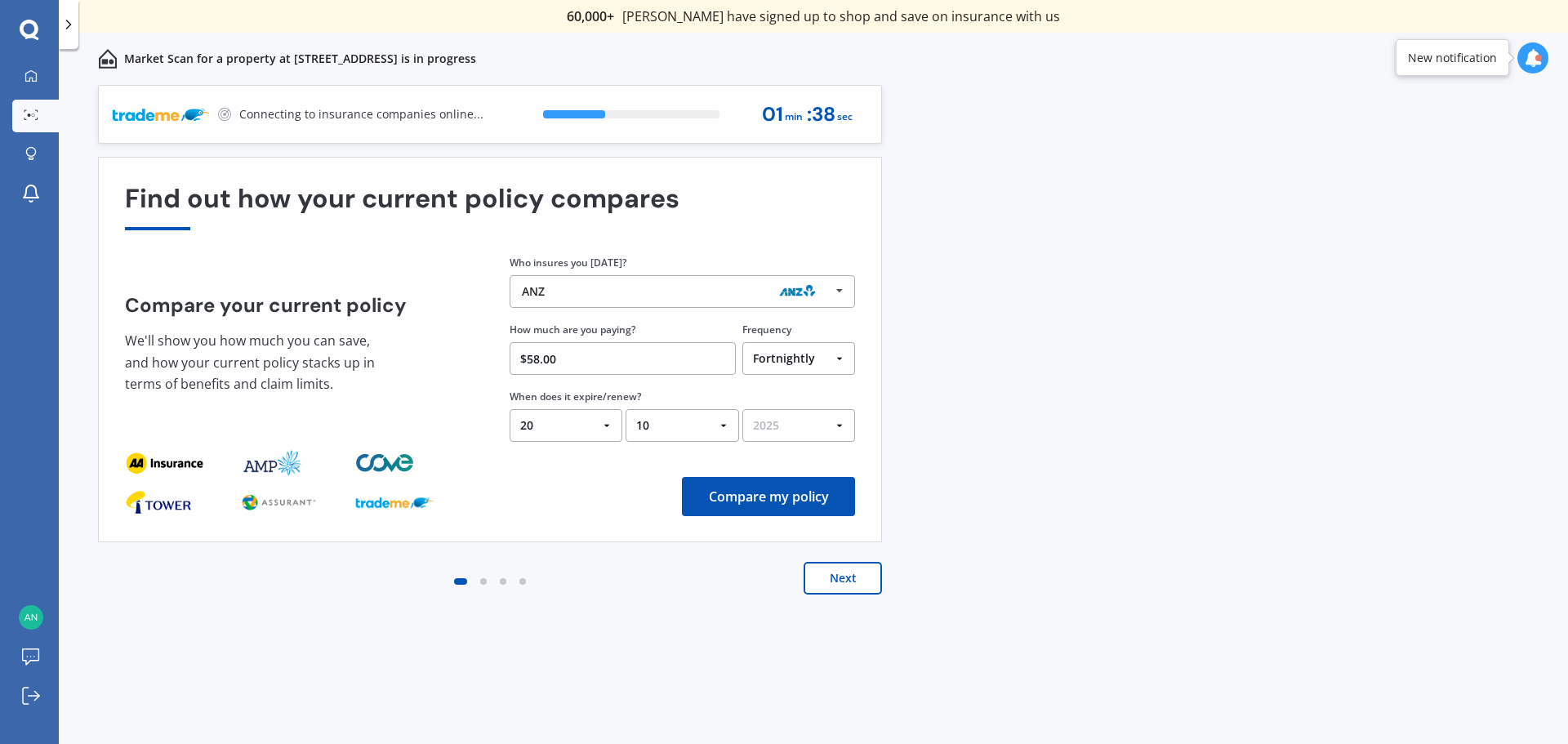
click at [742, 410] on select "YYYY 2026 2025 2024" at bounding box center [798, 426] width 113 height 33
click at [764, 503] on button "Compare my policy" at bounding box center [768, 495] width 173 height 39
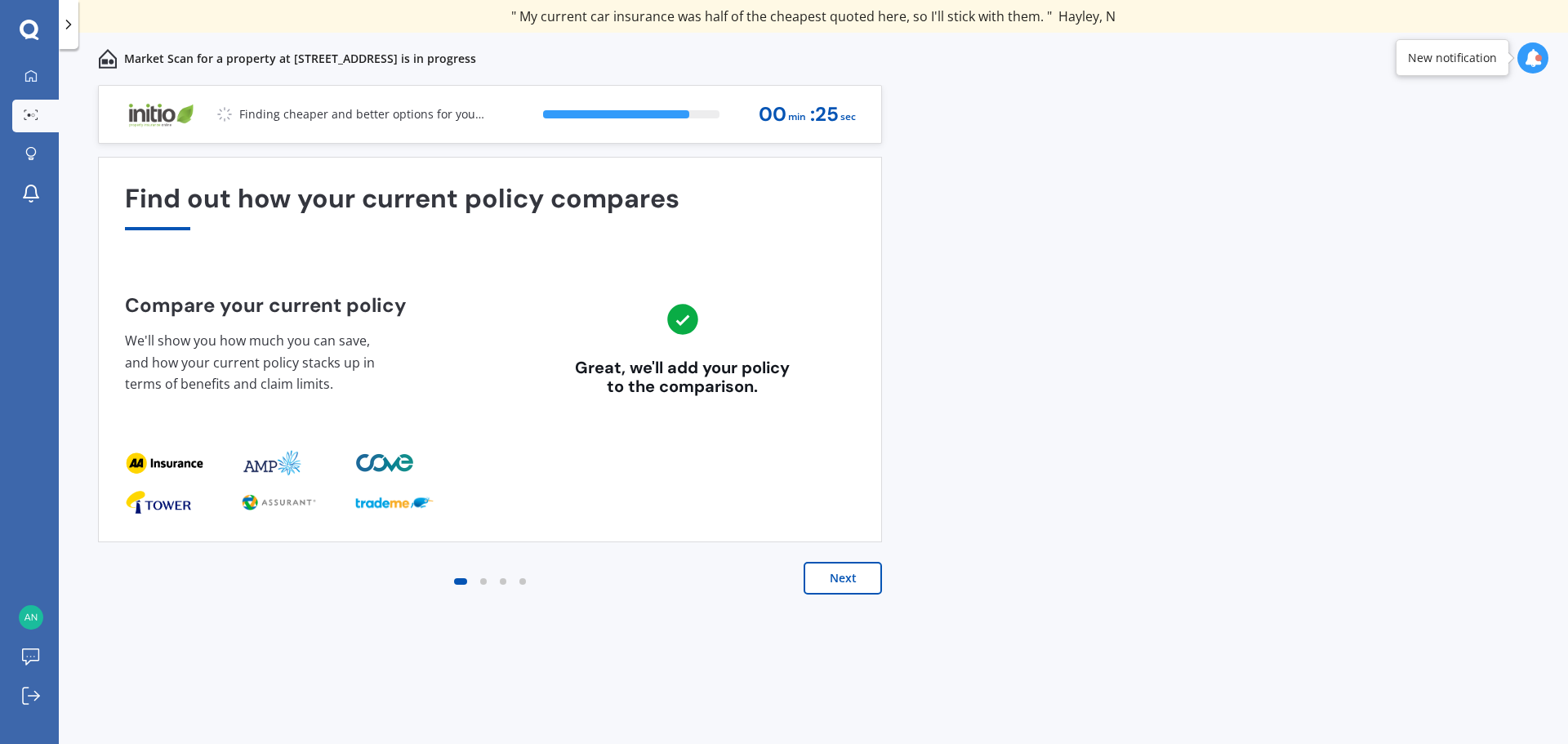
click at [827, 562] on button "Next" at bounding box center [843, 578] width 79 height 33
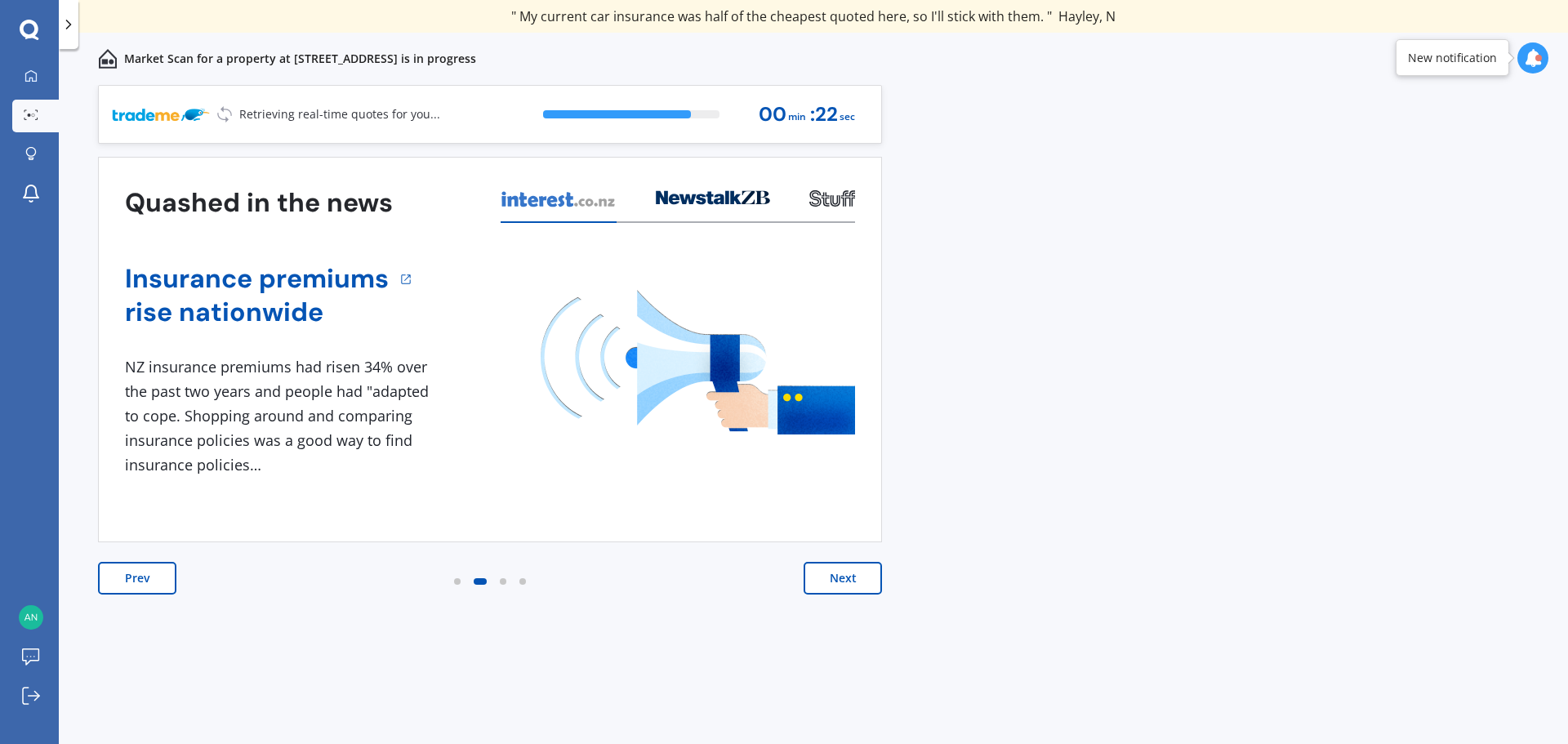
click at [864, 578] on button "Next" at bounding box center [843, 578] width 79 height 33
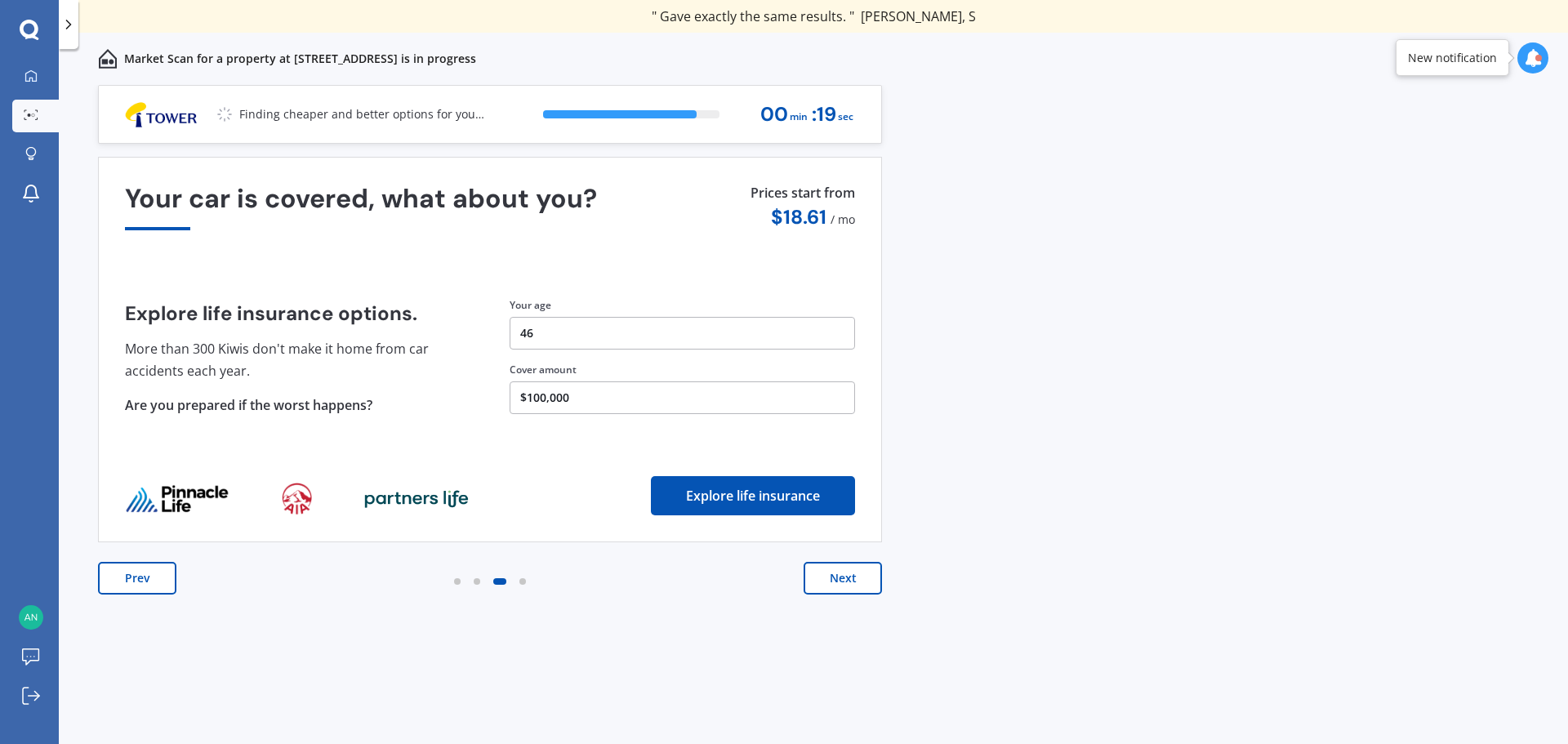
click at [864, 578] on button "Next" at bounding box center [843, 578] width 79 height 33
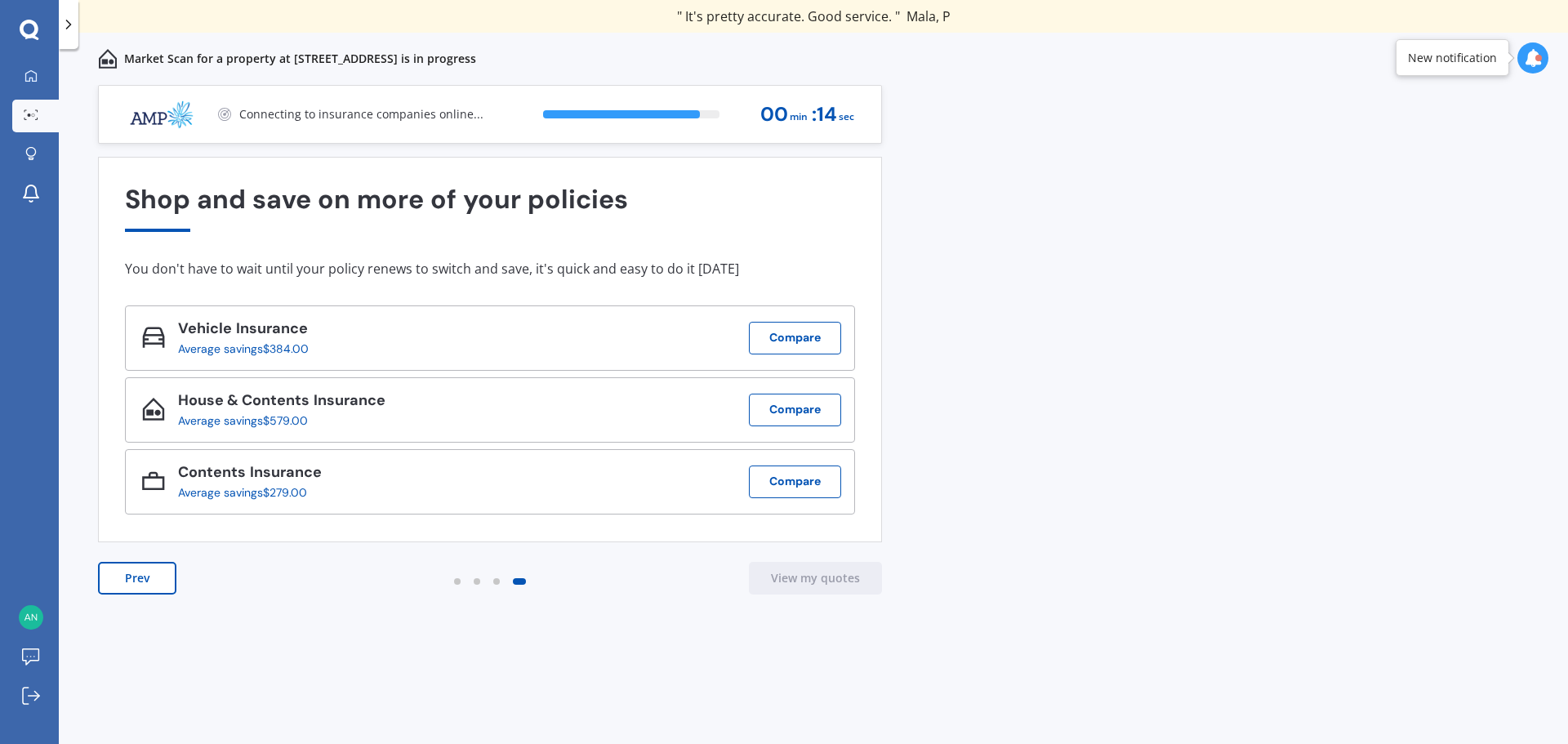
click at [654, 602] on div "Prev View my quotes" at bounding box center [489, 594] width 784 height 65
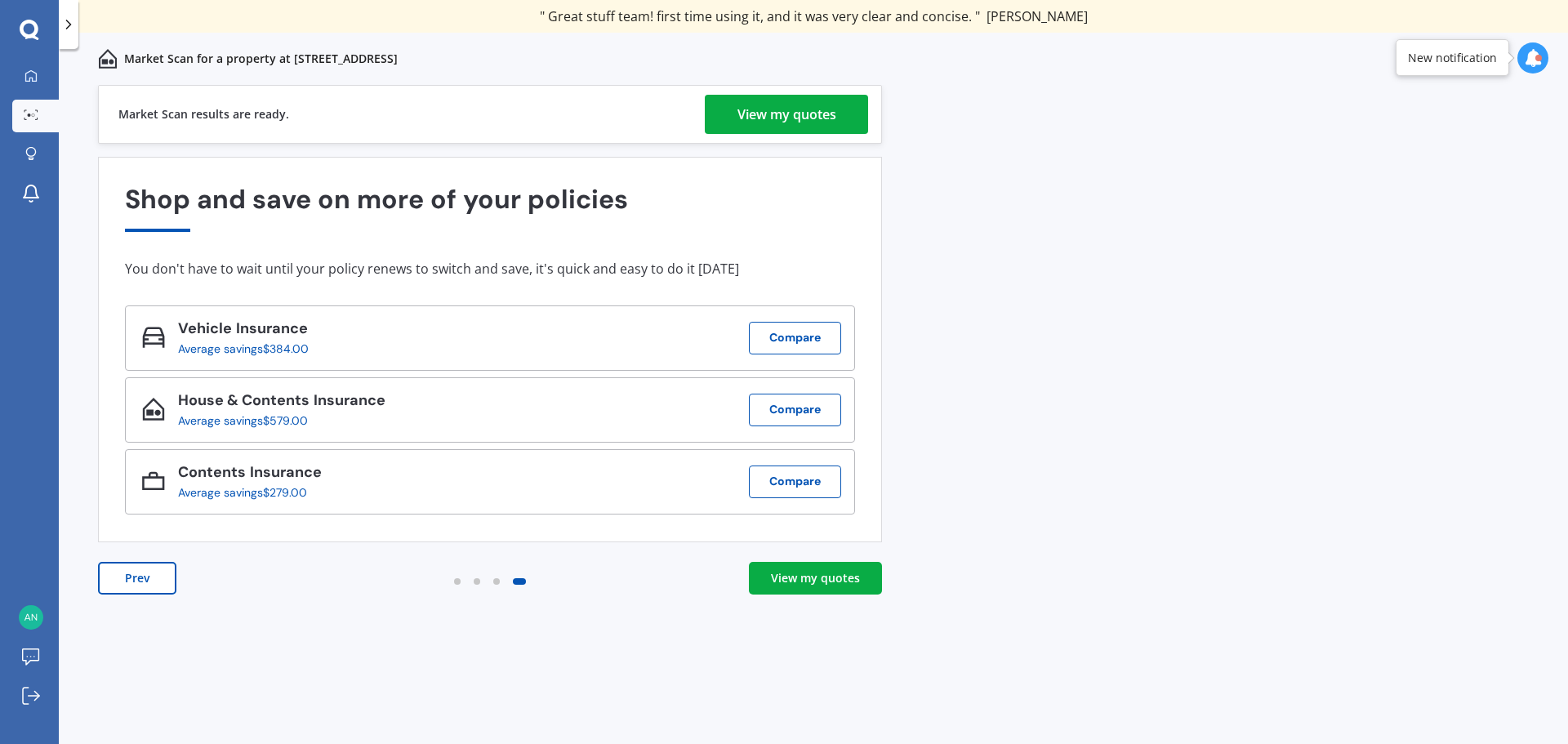
click at [783, 122] on div "View my quotes" at bounding box center [787, 114] width 99 height 39
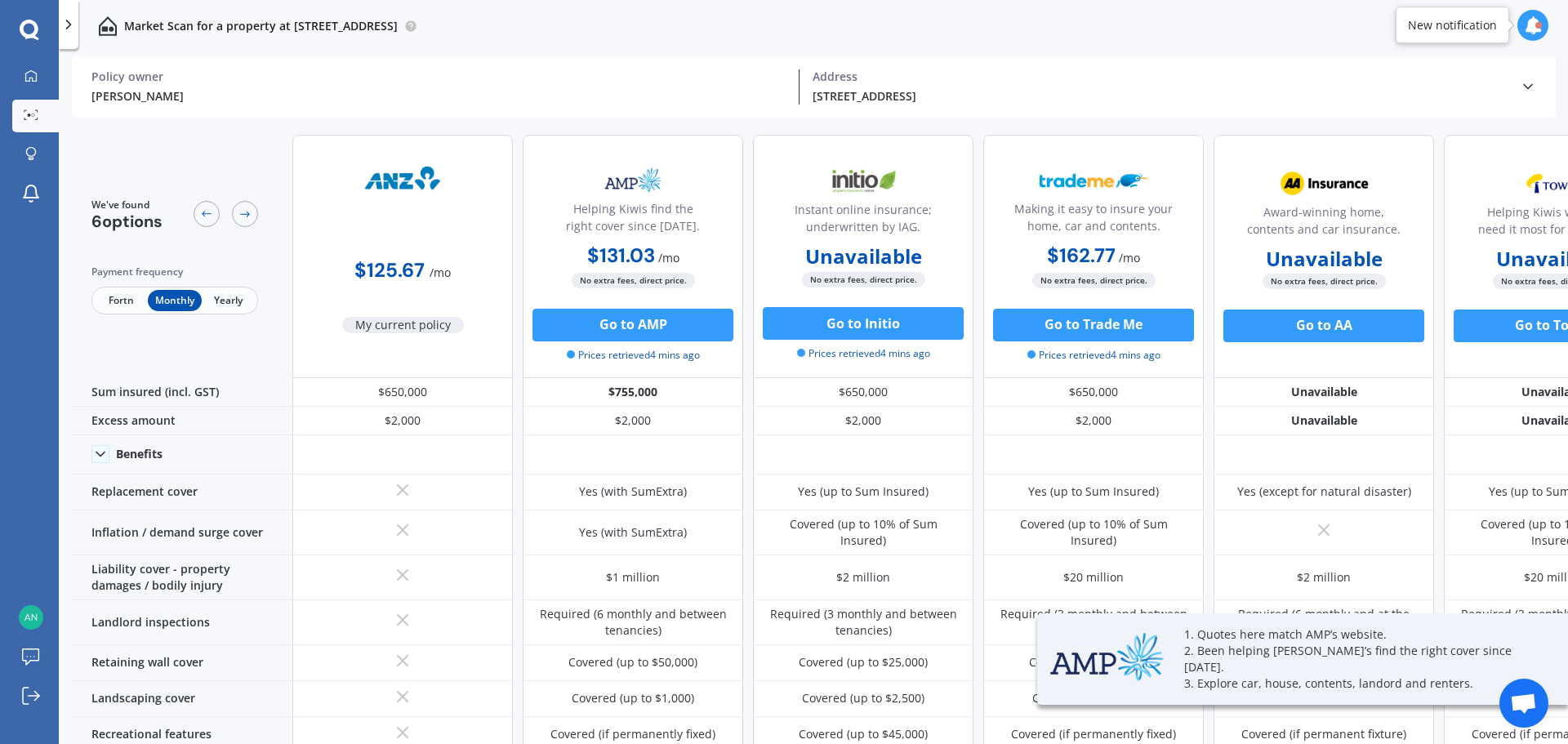
click at [105, 310] on span "Fortn" at bounding box center [121, 300] width 53 height 21
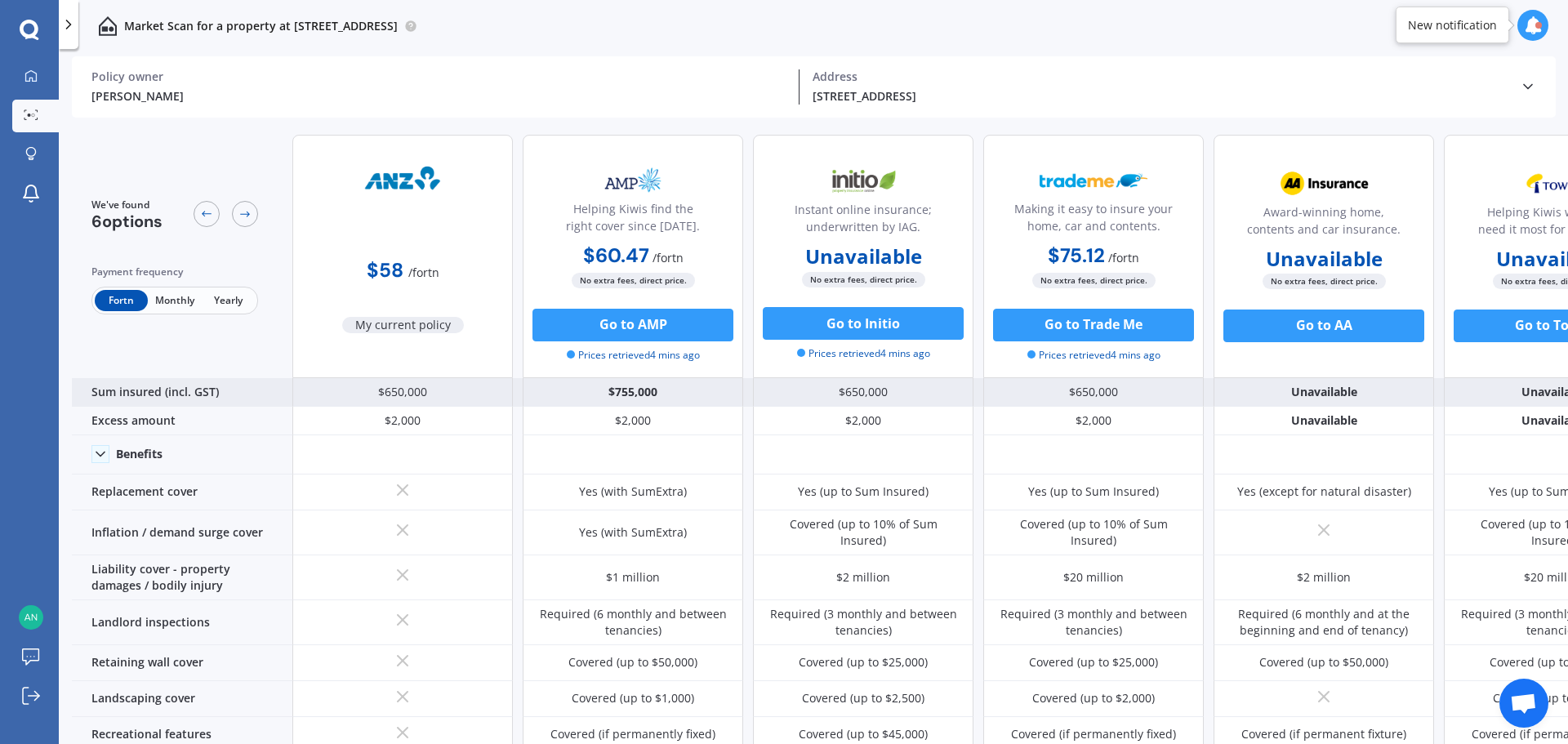
click at [638, 392] on div "$755,000" at bounding box center [633, 392] width 221 height 29
click at [646, 395] on div "$755,000" at bounding box center [633, 392] width 221 height 29
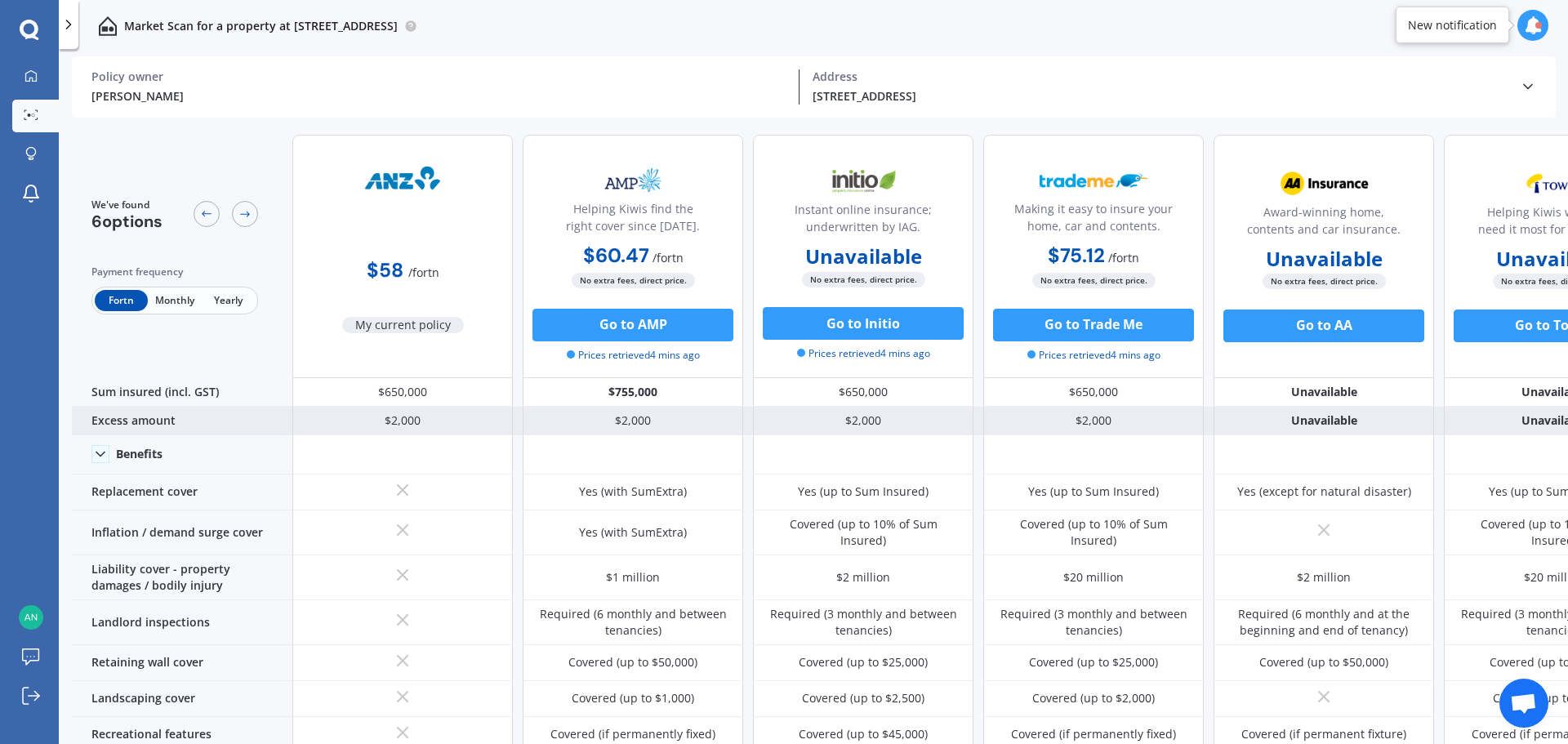
click at [670, 422] on div "$2,000" at bounding box center [633, 421] width 221 height 29
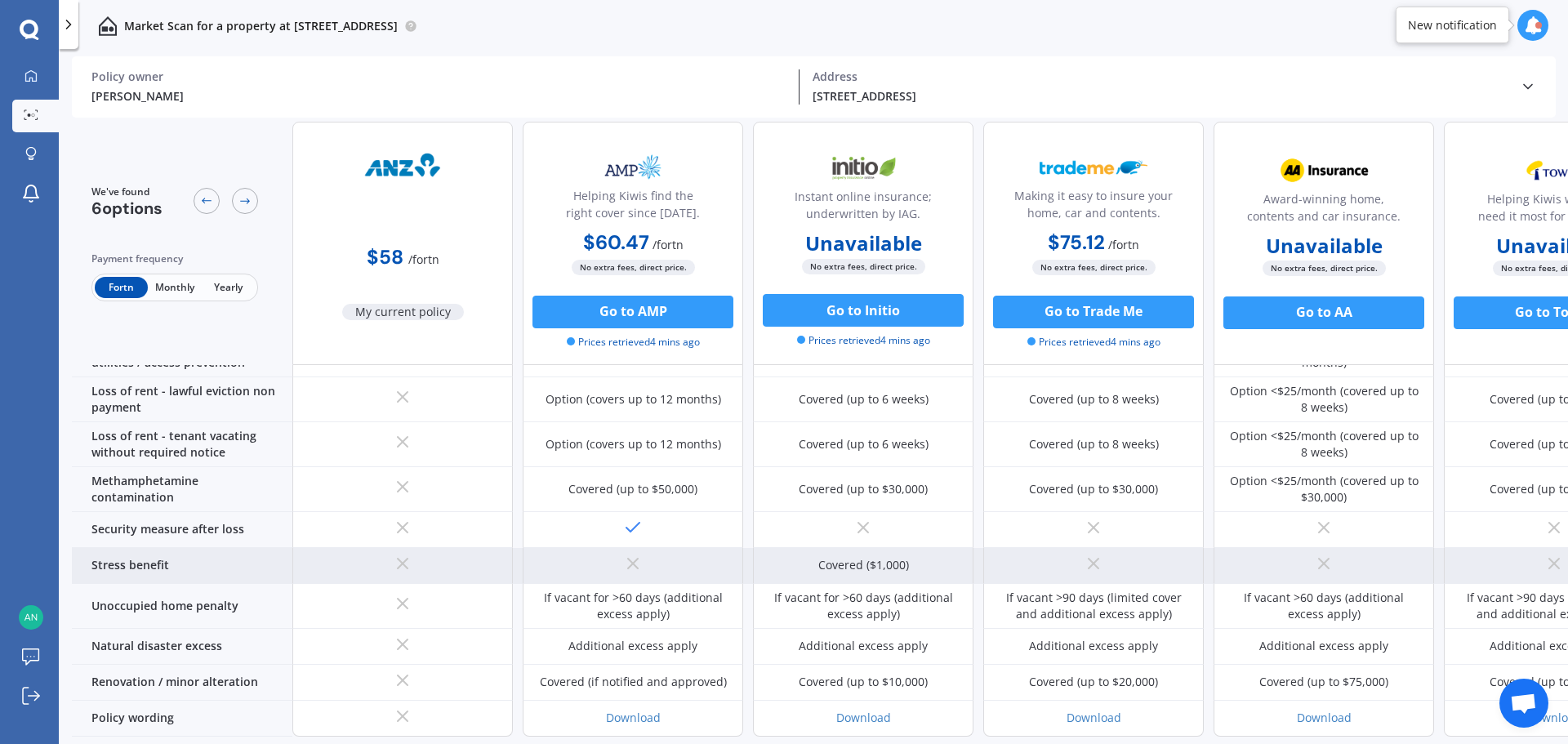
scroll to position [818, 0]
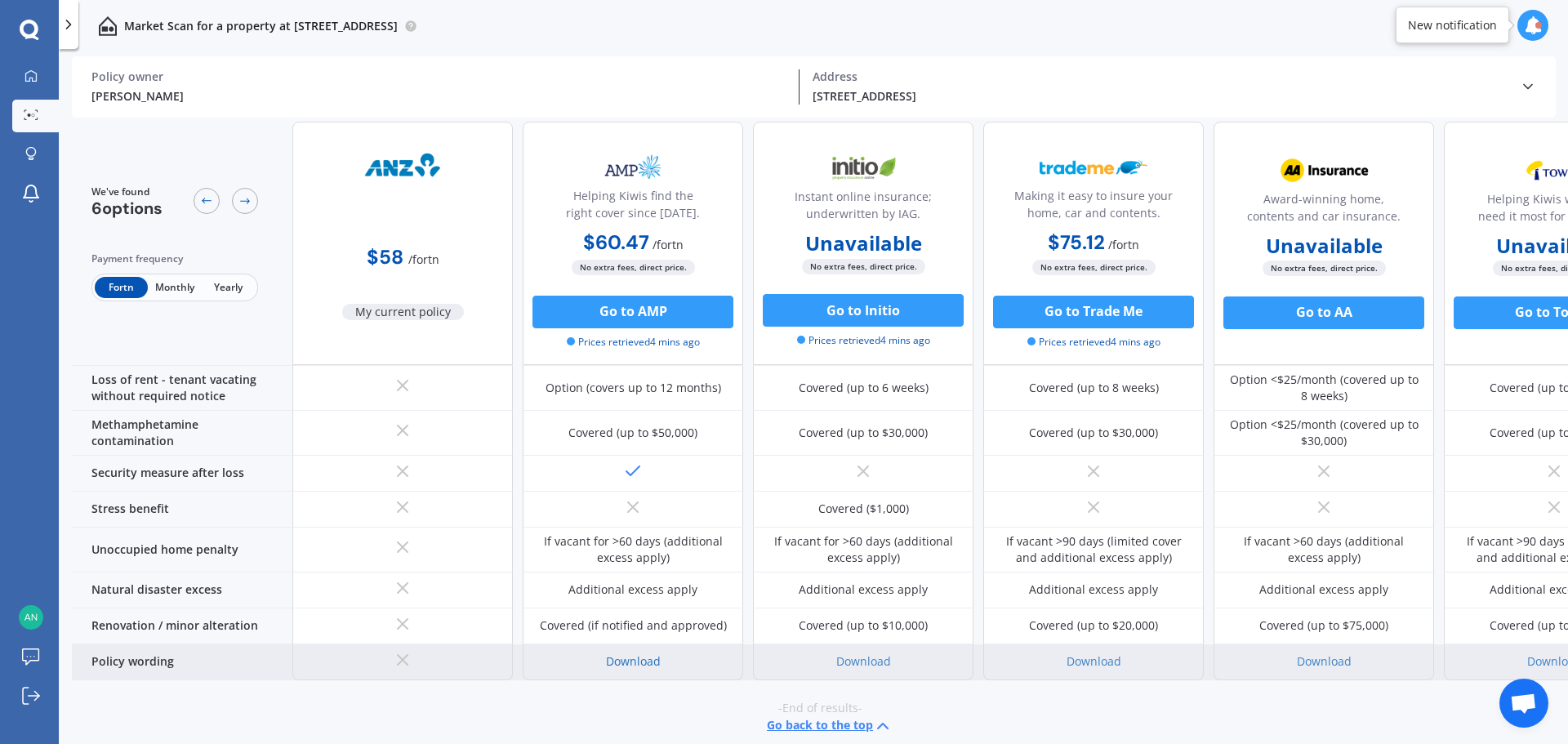
click at [644, 654] on link "Download" at bounding box center [633, 661] width 55 height 15
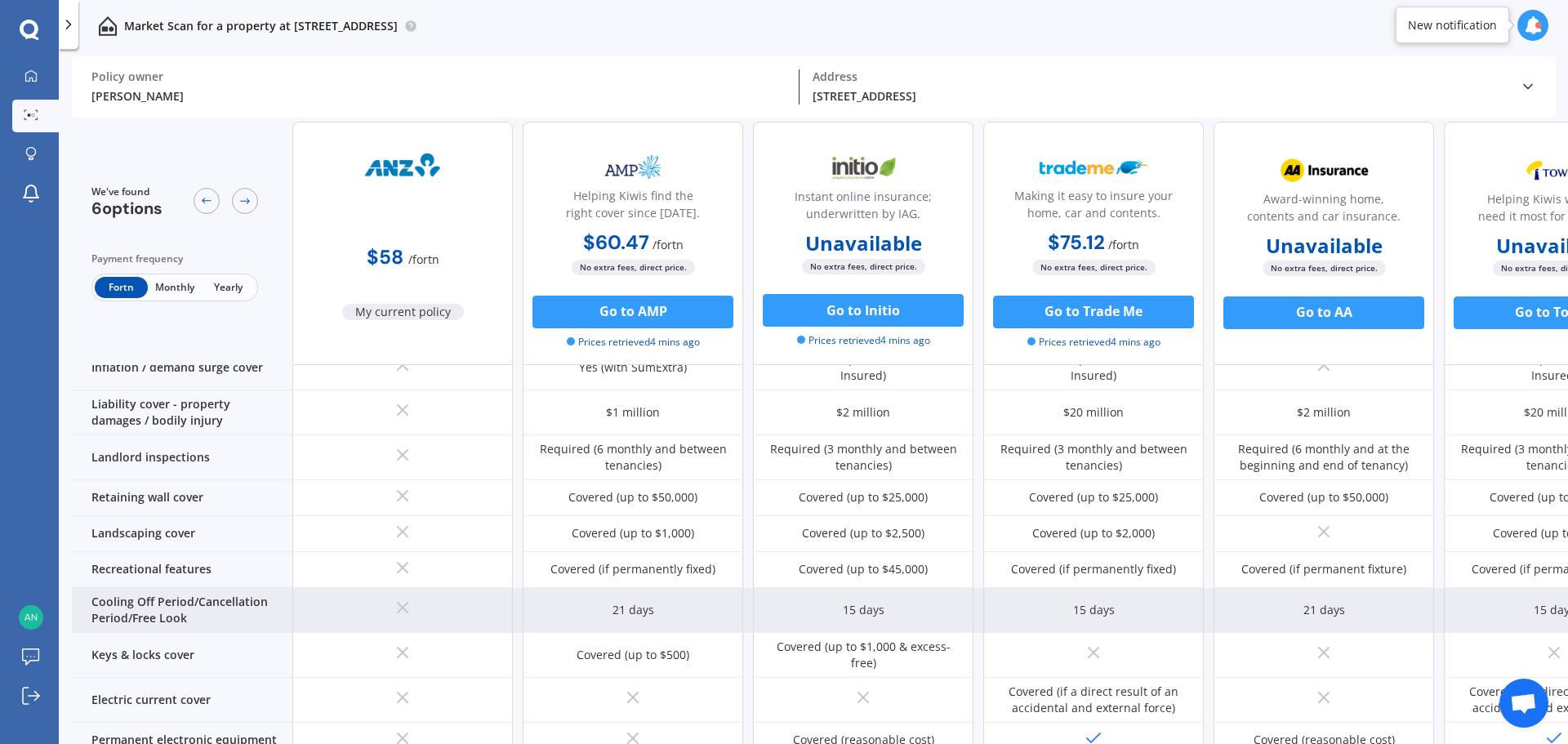
scroll to position [0, 0]
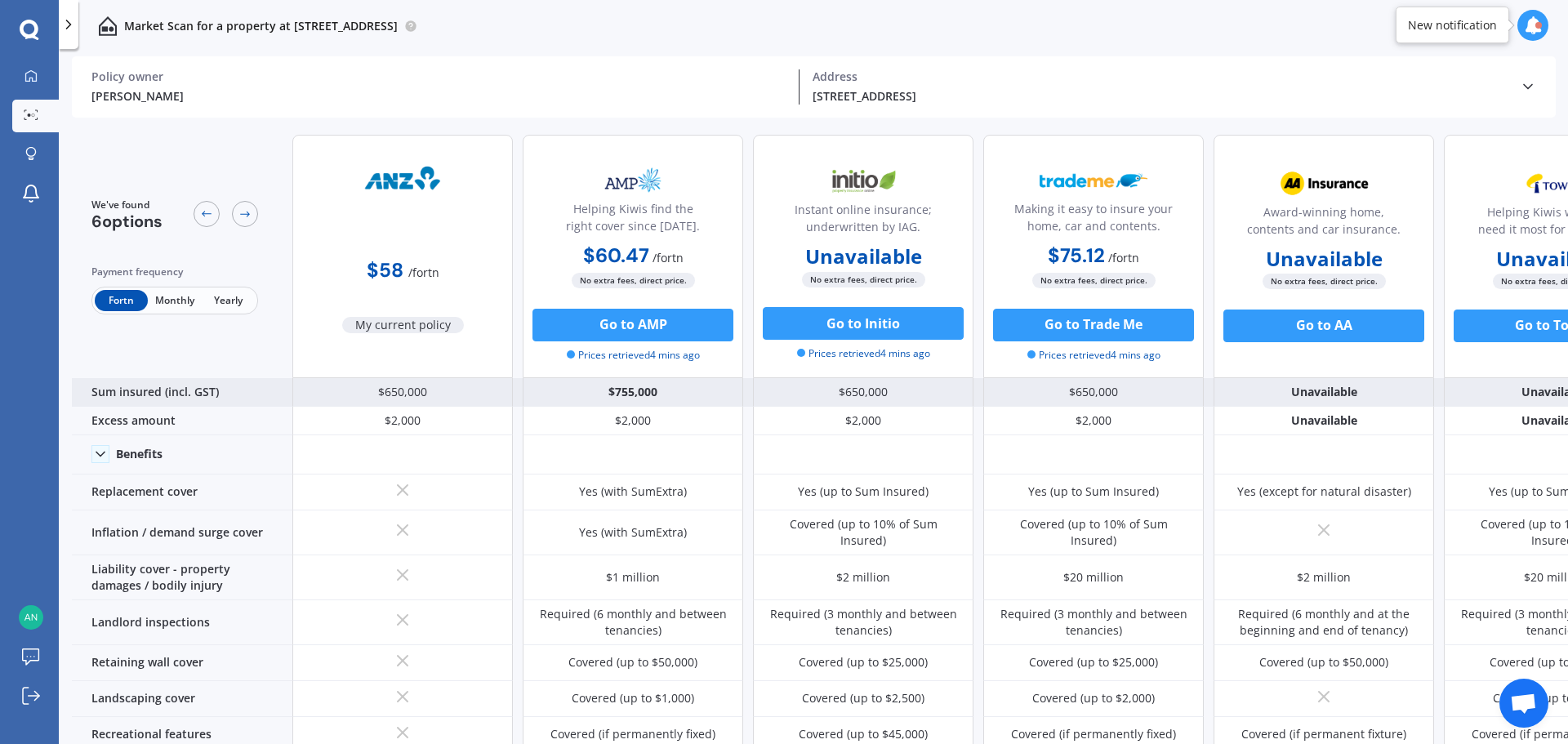
click at [605, 395] on div "$755,000" at bounding box center [633, 392] width 221 height 29
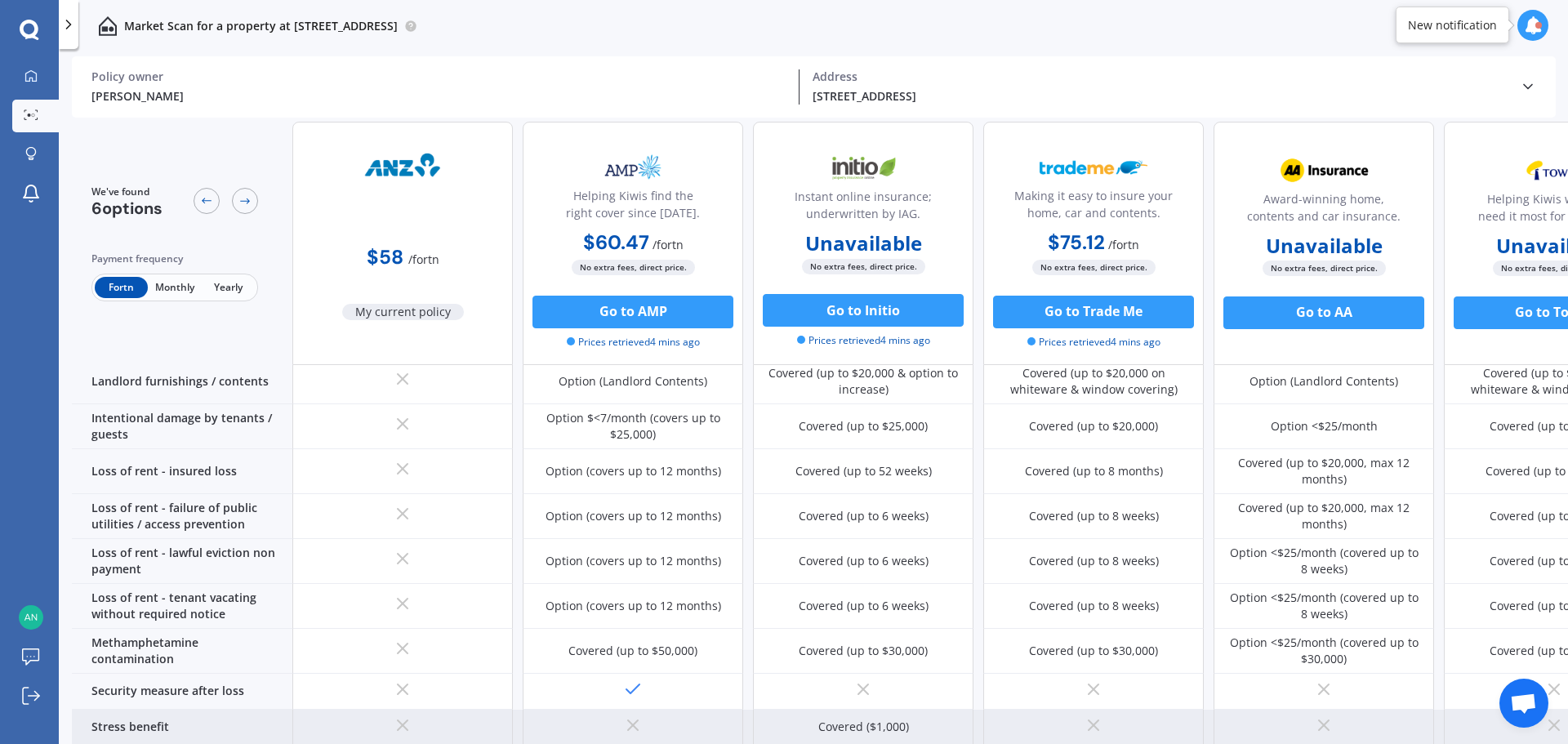
scroll to position [762, 0]
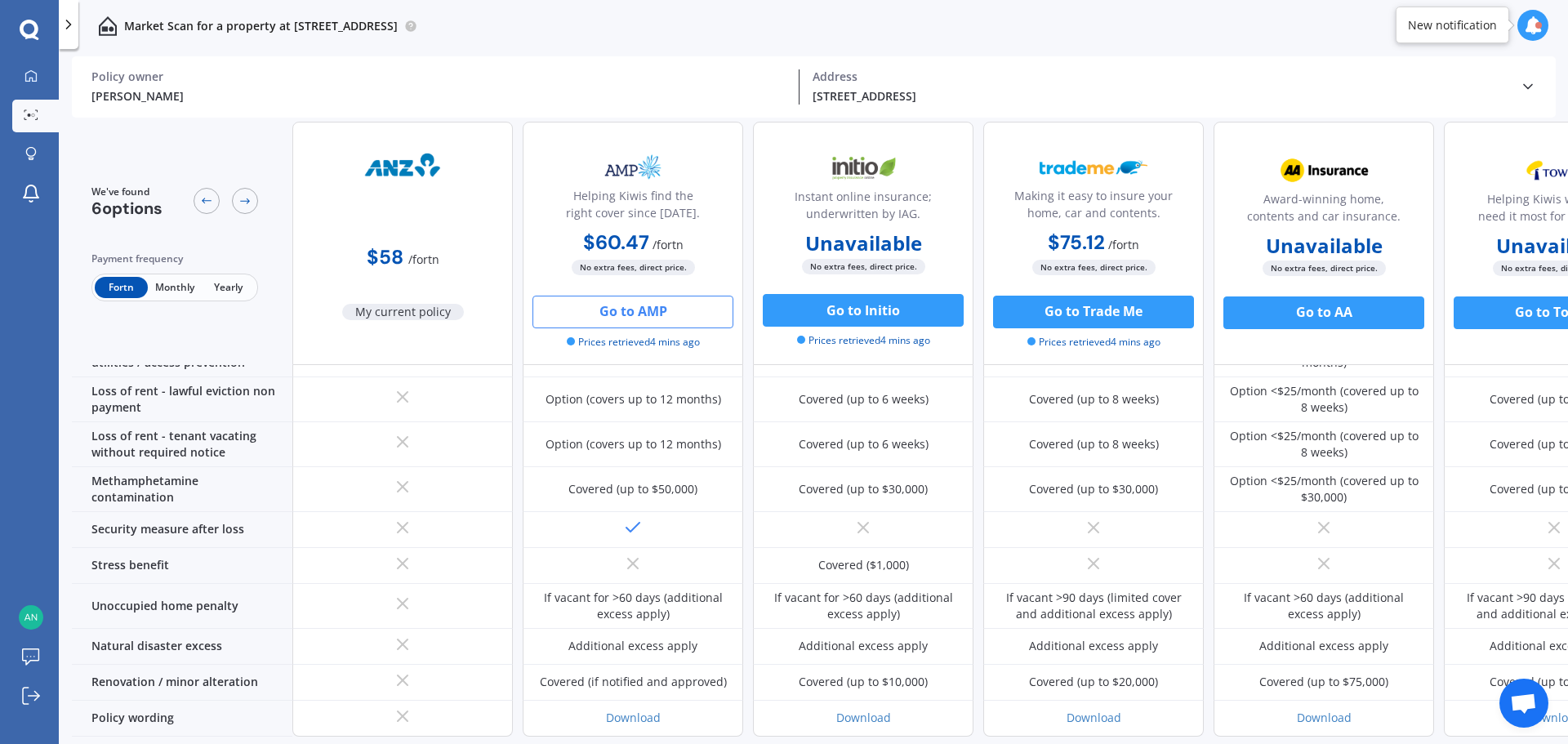
click at [646, 313] on button "Go to AMP" at bounding box center [633, 312] width 201 height 33
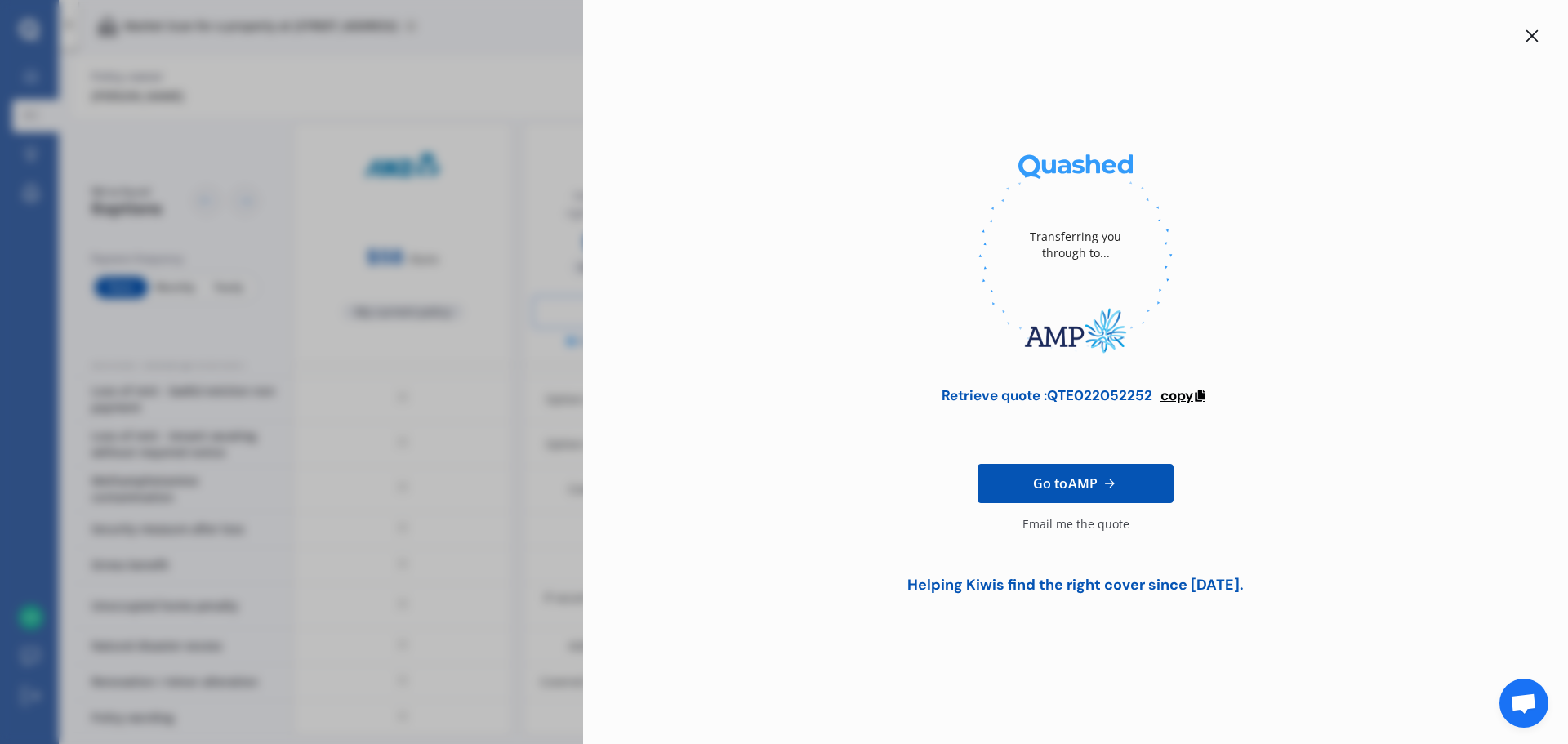
click at [1193, 395] on span "copy" at bounding box center [1176, 395] width 33 height 18
